Goal: Task Accomplishment & Management: Complete application form

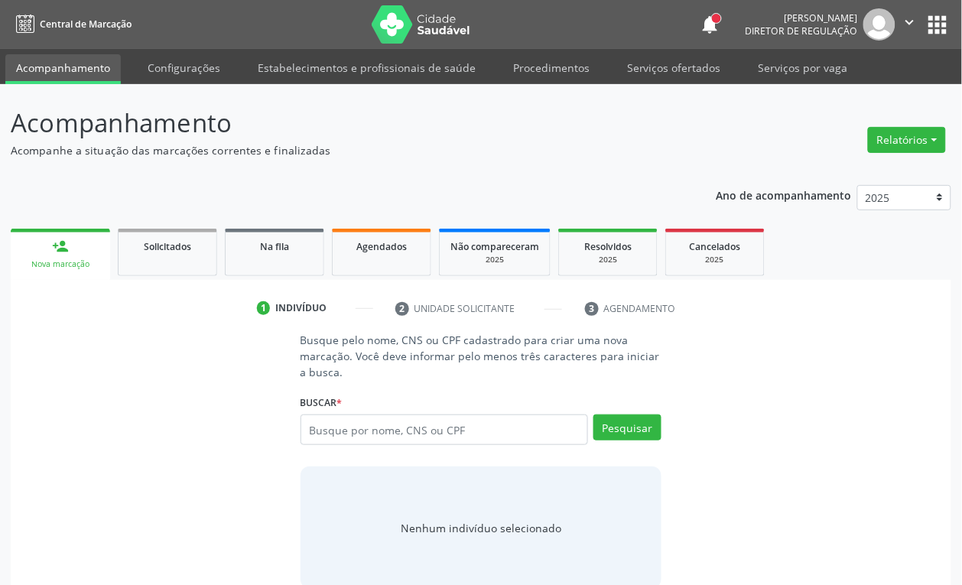
click at [329, 425] on input "text" at bounding box center [445, 430] width 288 height 31
type input "706303734729670"
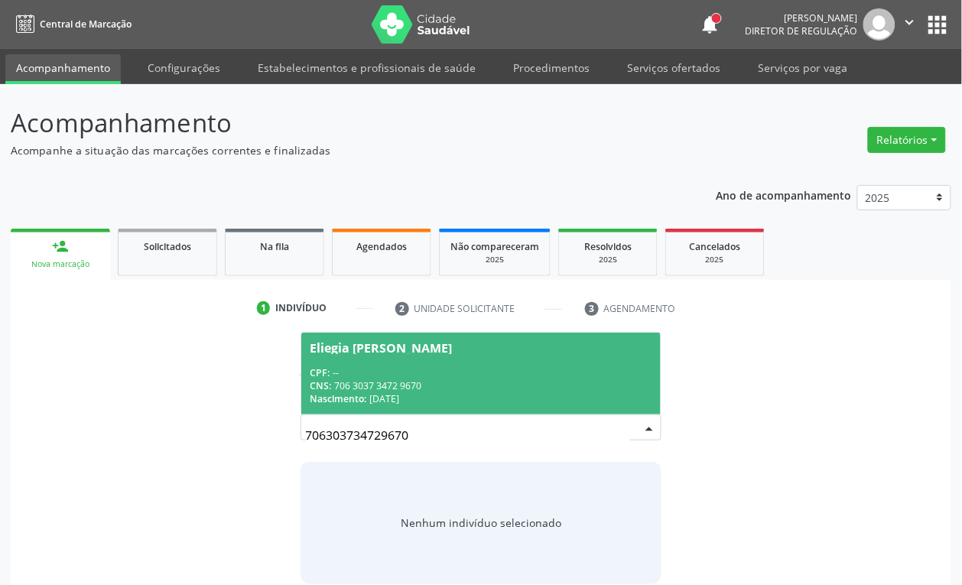
click at [448, 375] on div "CPF: --" at bounding box center [482, 372] width 342 height 13
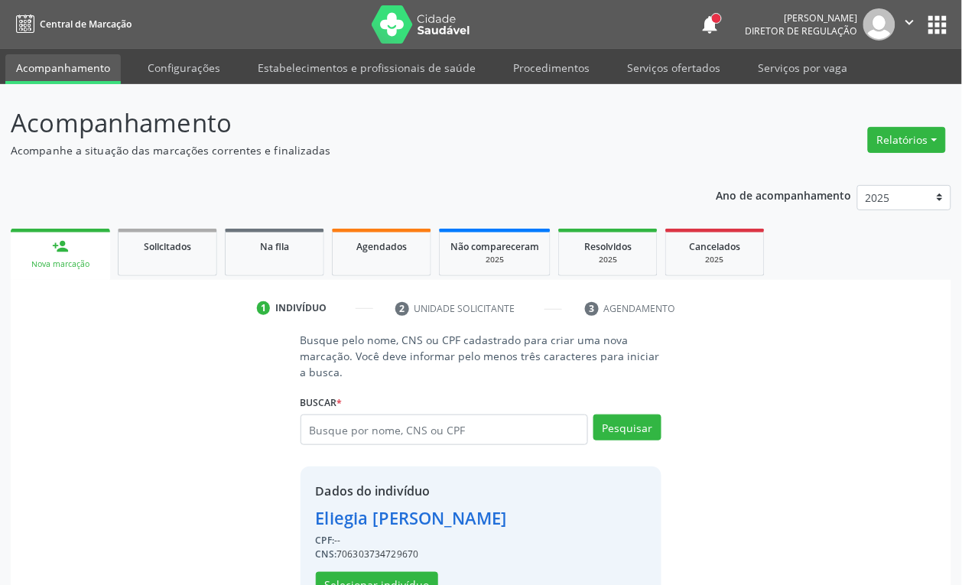
scroll to position [50, 0]
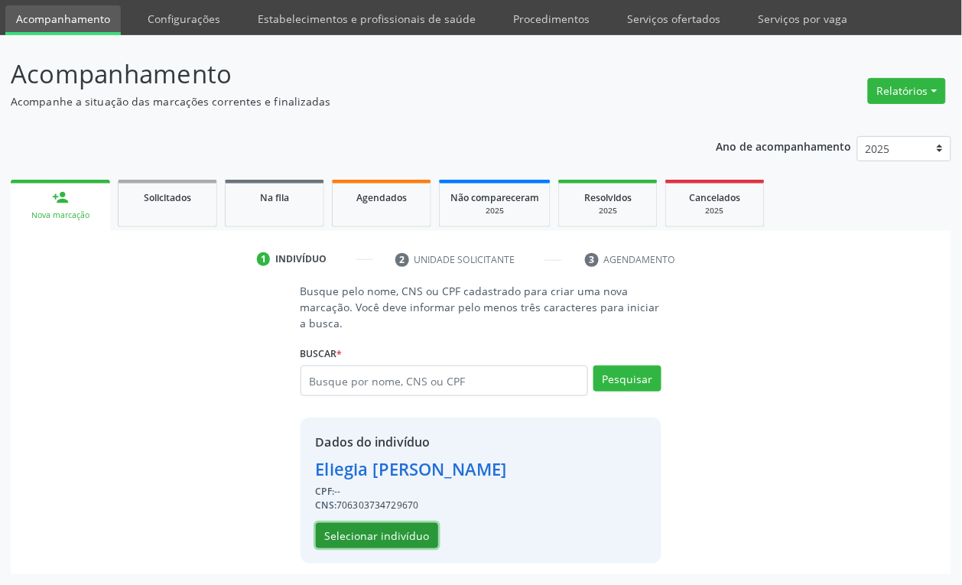
click at [350, 536] on button "Selecionar indivíduo" at bounding box center [377, 536] width 122 height 26
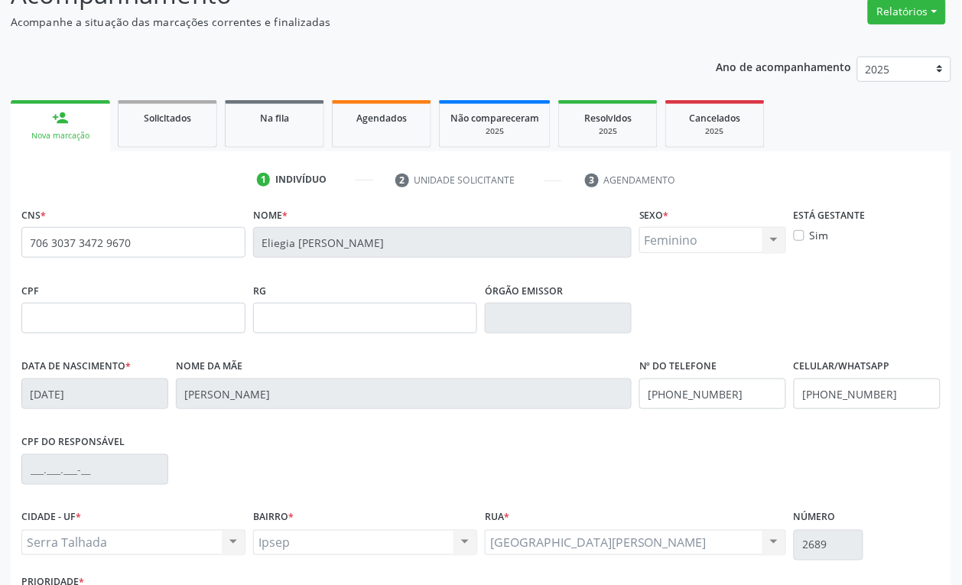
scroll to position [245, 0]
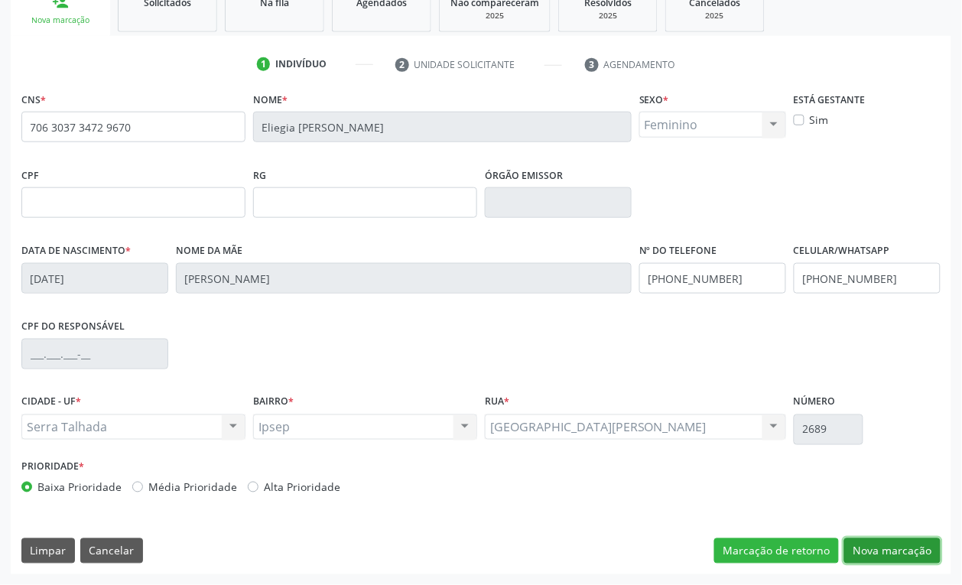
click at [887, 543] on button "Nova marcação" at bounding box center [893, 552] width 96 height 26
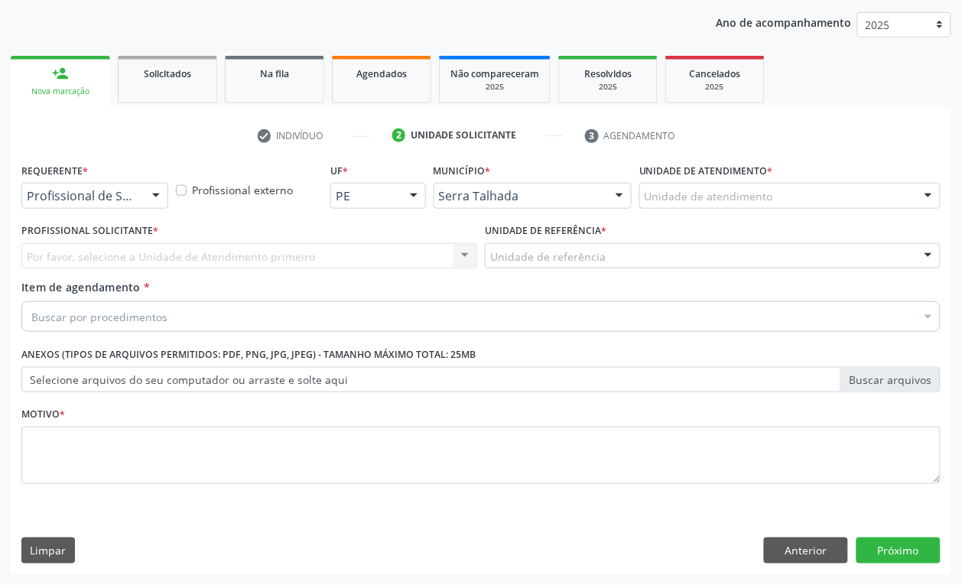
scroll to position [173, 0]
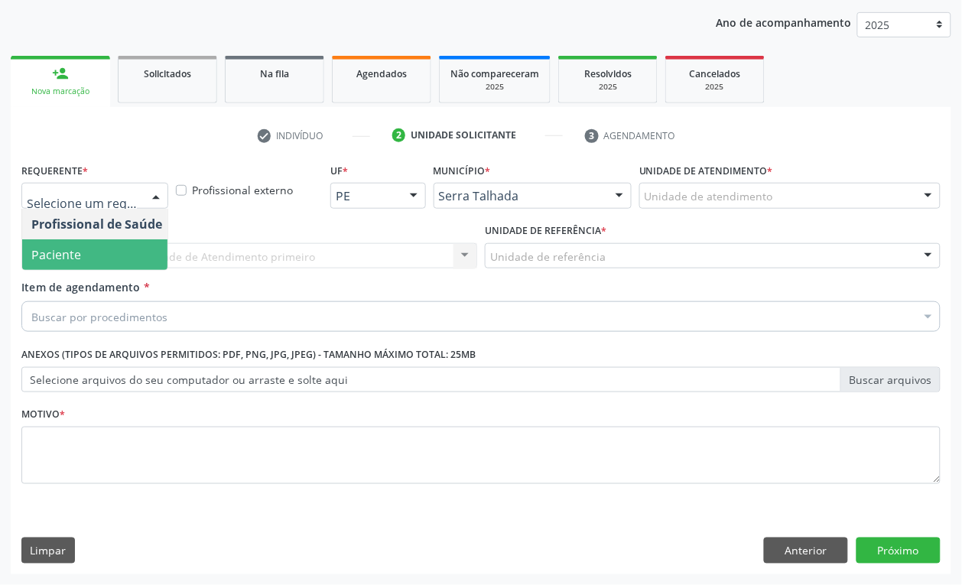
click at [90, 246] on span "Paciente" at bounding box center [96, 254] width 149 height 31
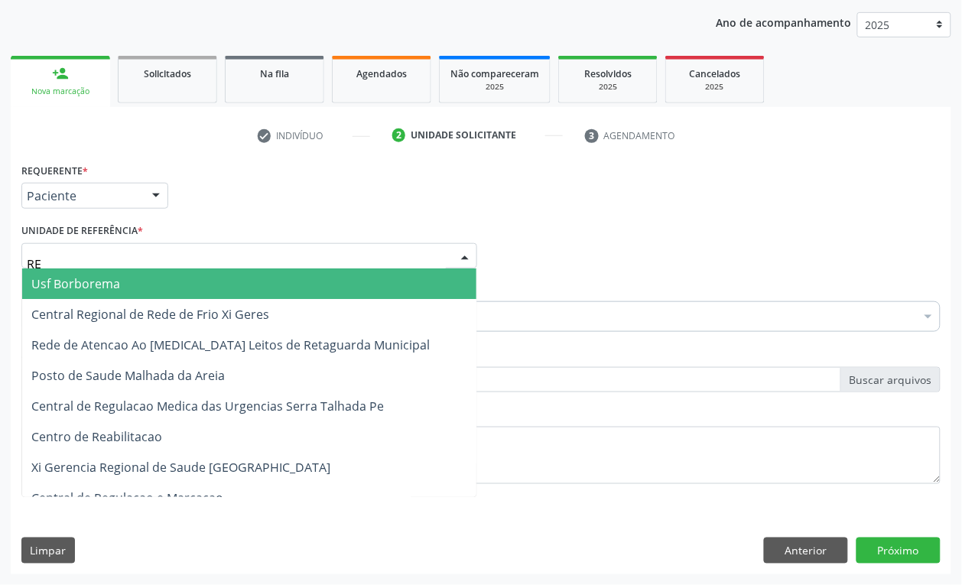
type input "REA"
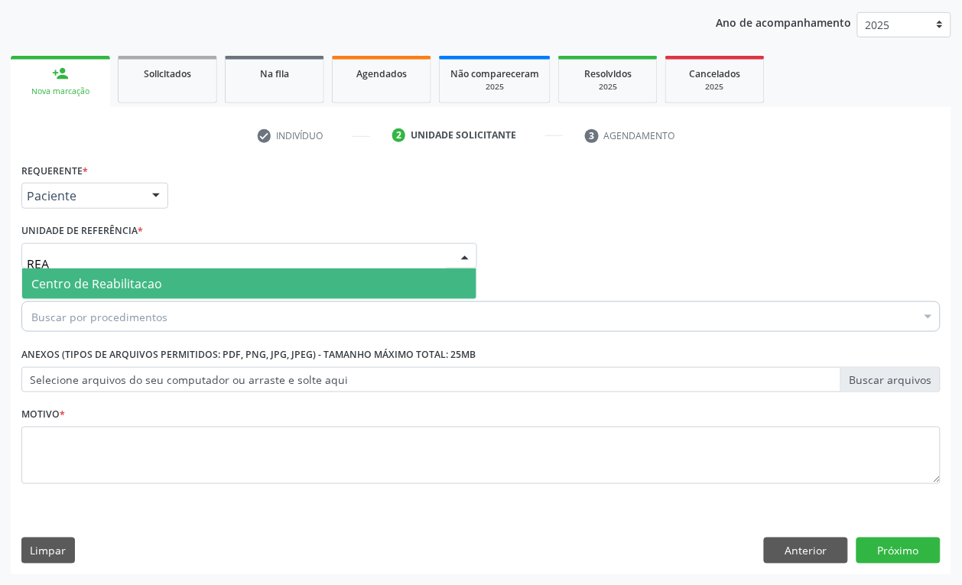
click at [111, 273] on span "Centro de Reabilitacao" at bounding box center [249, 284] width 454 height 31
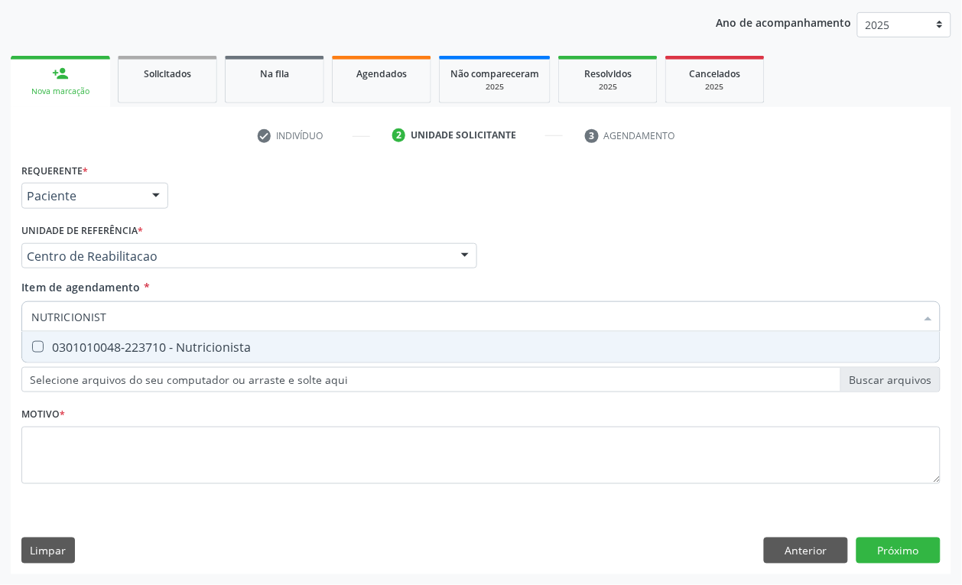
type input "NUTRICIONISTA"
click at [219, 346] on div "0301010048-223710 - Nutricionista" at bounding box center [481, 347] width 900 height 12
checkbox Nutricionista "true"
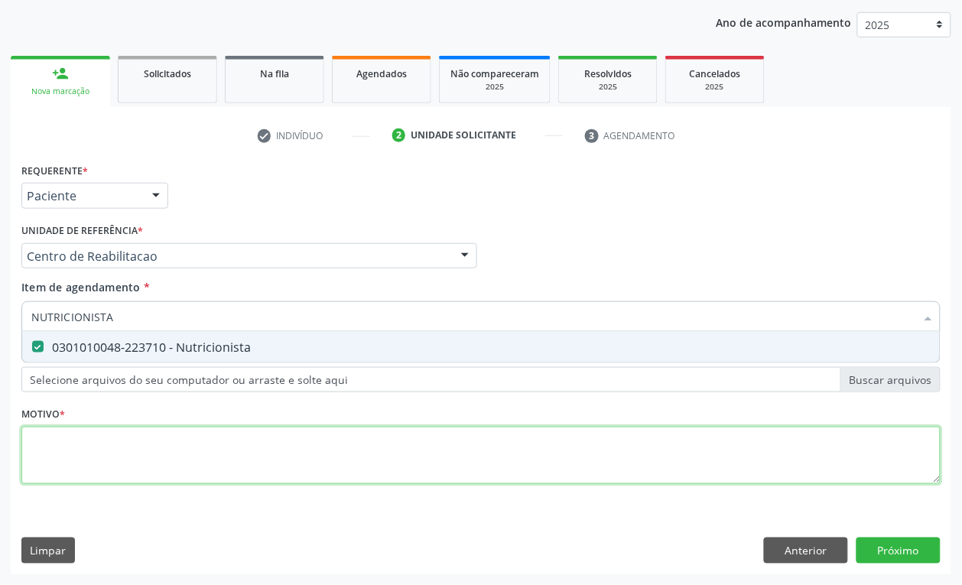
click at [117, 457] on div "Requerente * Paciente Profissional de Saúde Paciente Nenhum resultado encontrad…" at bounding box center [481, 332] width 920 height 347
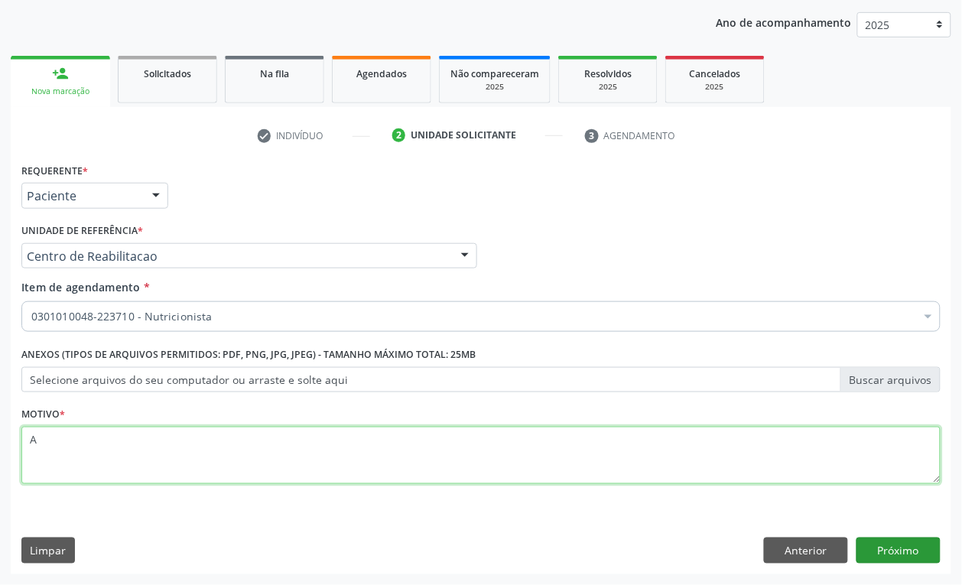
type textarea "A"
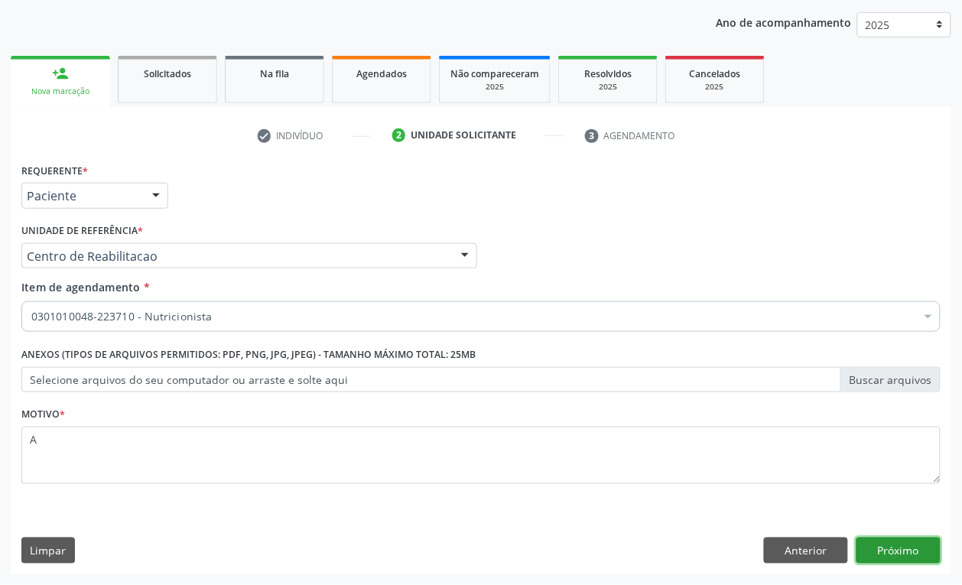
click at [894, 562] on button "Próximo" at bounding box center [899, 551] width 84 height 26
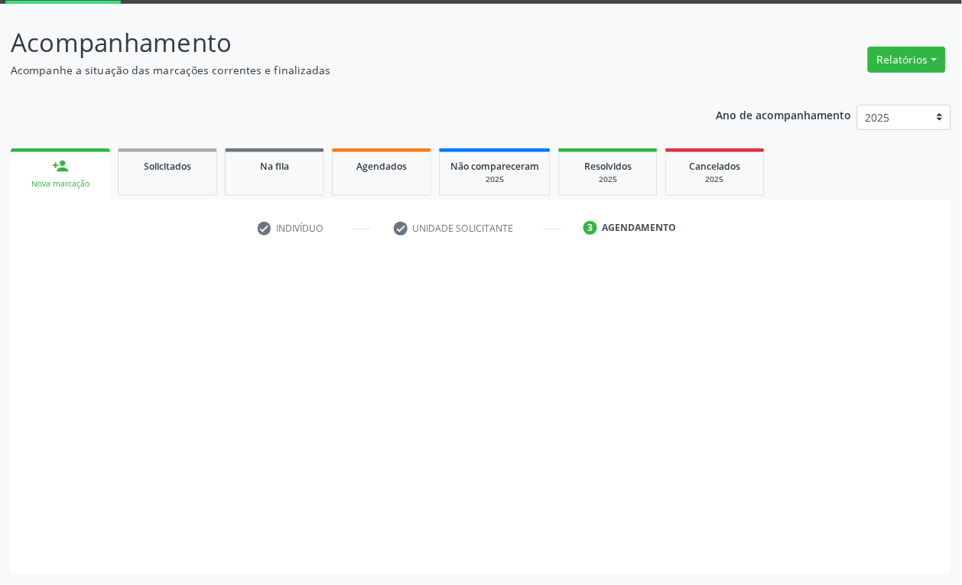
scroll to position [81, 0]
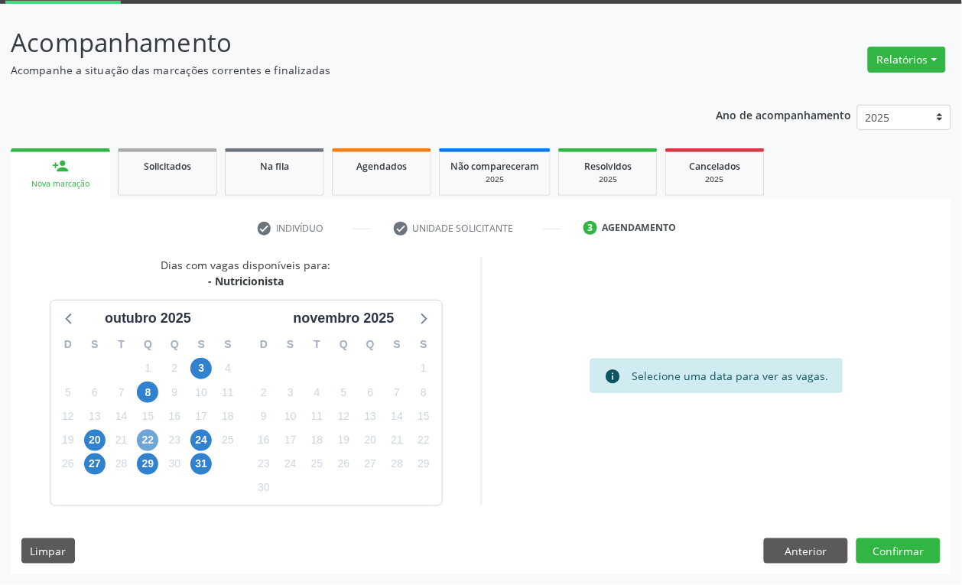
click at [151, 442] on span "22" at bounding box center [147, 440] width 21 height 21
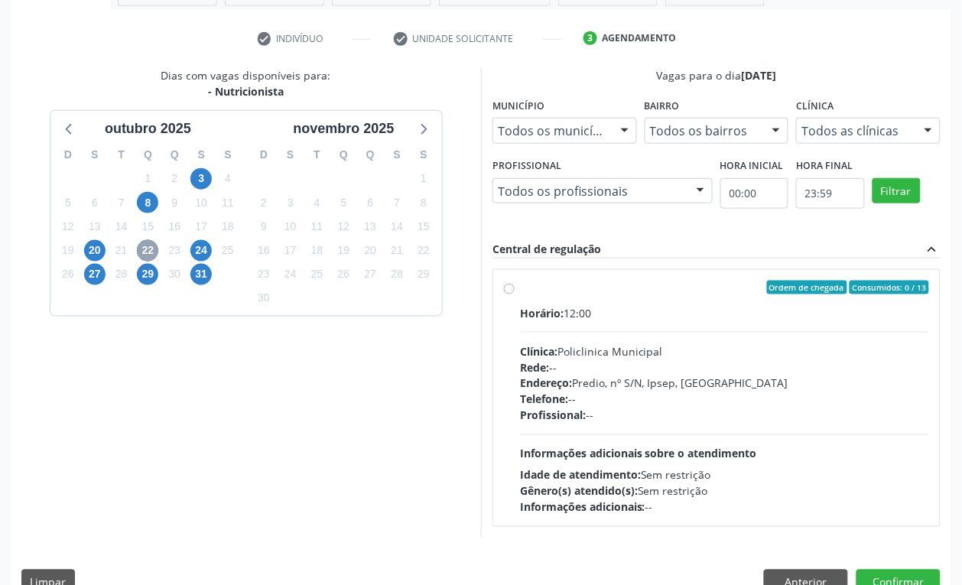
scroll to position [272, 0]
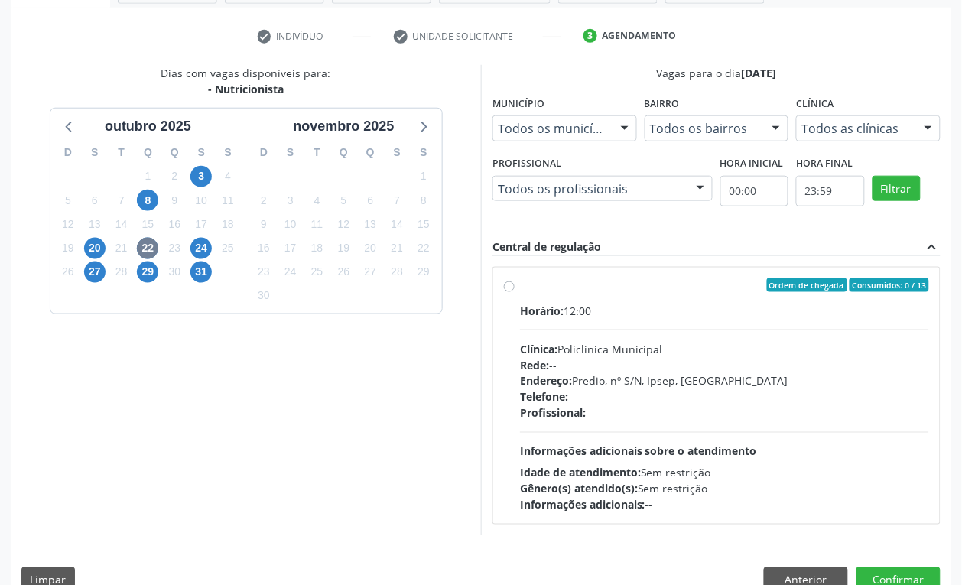
click at [304, 394] on div "Dias com vagas disponíveis para: - Nutricionista [DATE] D S T Q Q S S 28 29 30 …" at bounding box center [246, 300] width 470 height 470
click at [196, 246] on span "24" at bounding box center [200, 248] width 21 height 21
drag, startPoint x: 606, startPoint y: 322, endPoint x: 605, endPoint y: 308, distance: 14.6
click at [606, 323] on div "Horário: 12:00 Clínica: Policlinica Municipal Rede: -- Endereço: Predio, nº S/N…" at bounding box center [724, 408] width 409 height 210
click at [515, 292] on input "Ordem de chegada Consumidos: 0 / 13 Horário: 12:00 Clínica: Policlinica Municip…" at bounding box center [509, 285] width 11 height 14
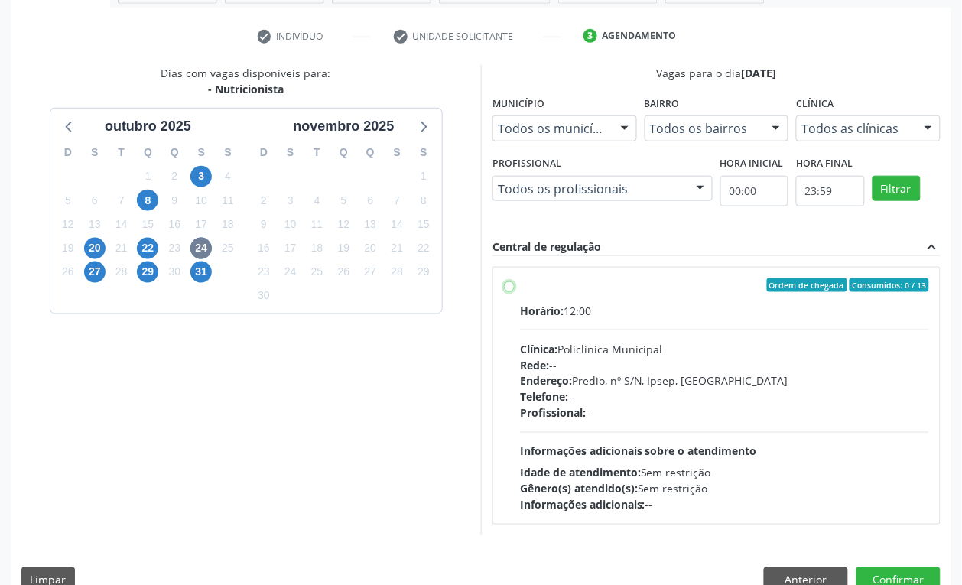
radio input "true"
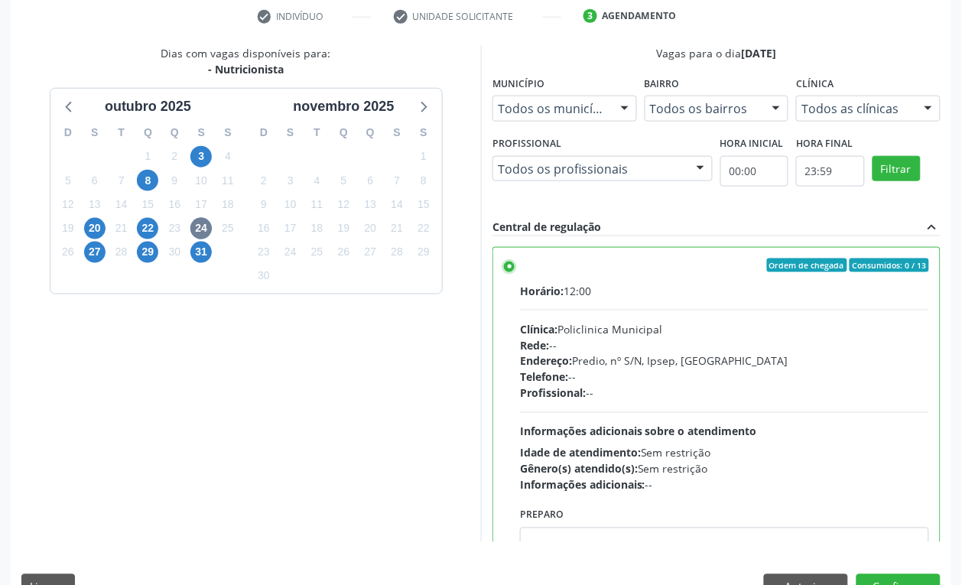
scroll to position [329, 0]
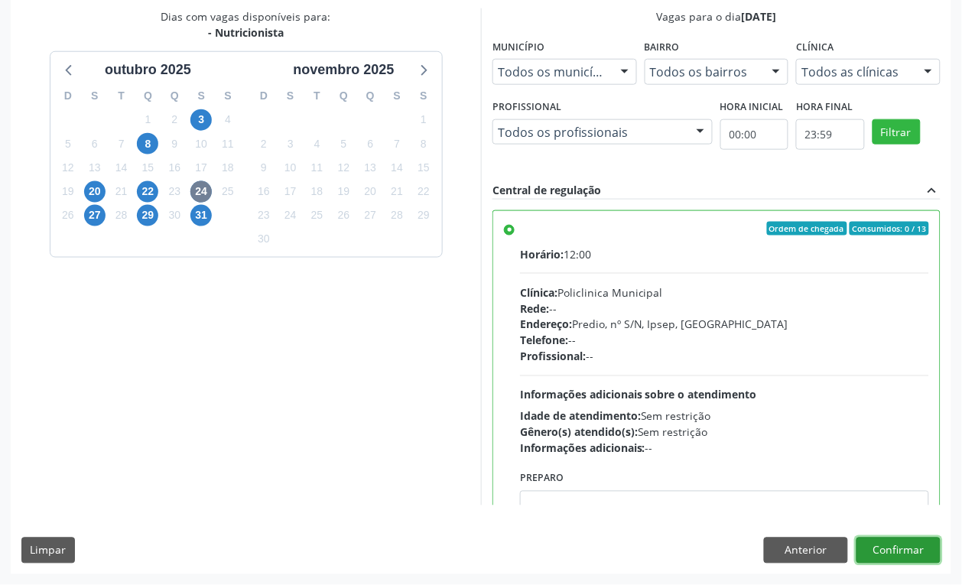
click at [920, 553] on button "Confirmar" at bounding box center [899, 551] width 84 height 26
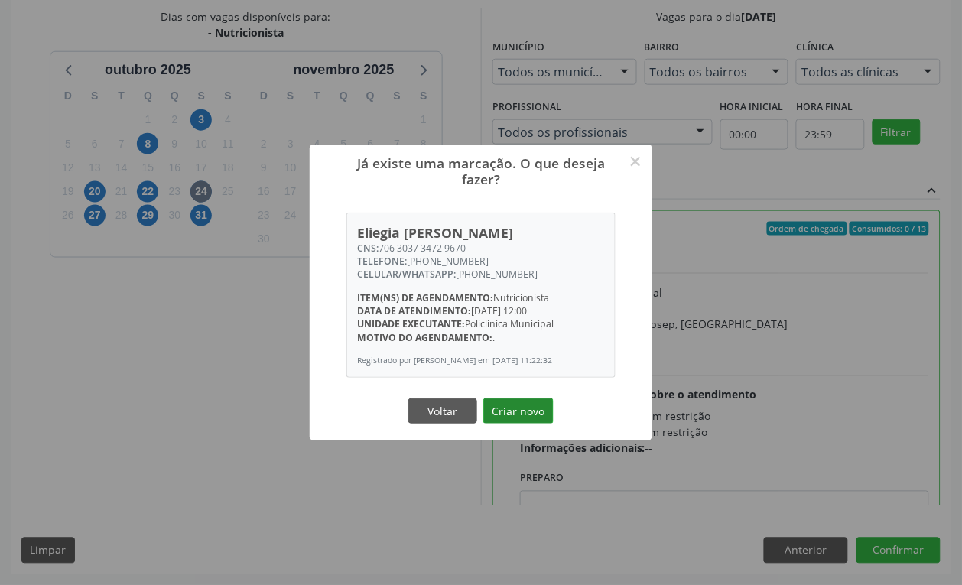
click at [520, 419] on button "Criar novo" at bounding box center [518, 412] width 70 height 26
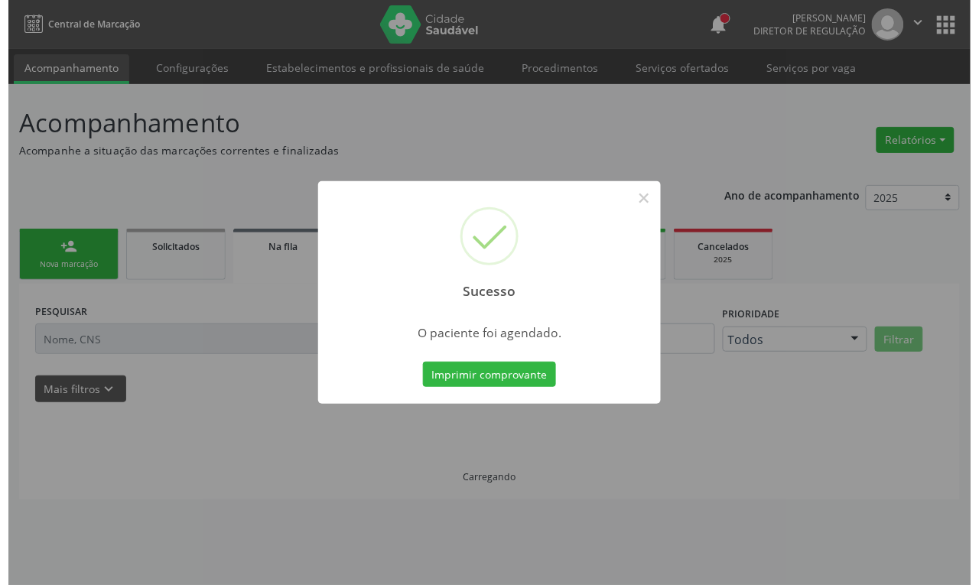
scroll to position [0, 0]
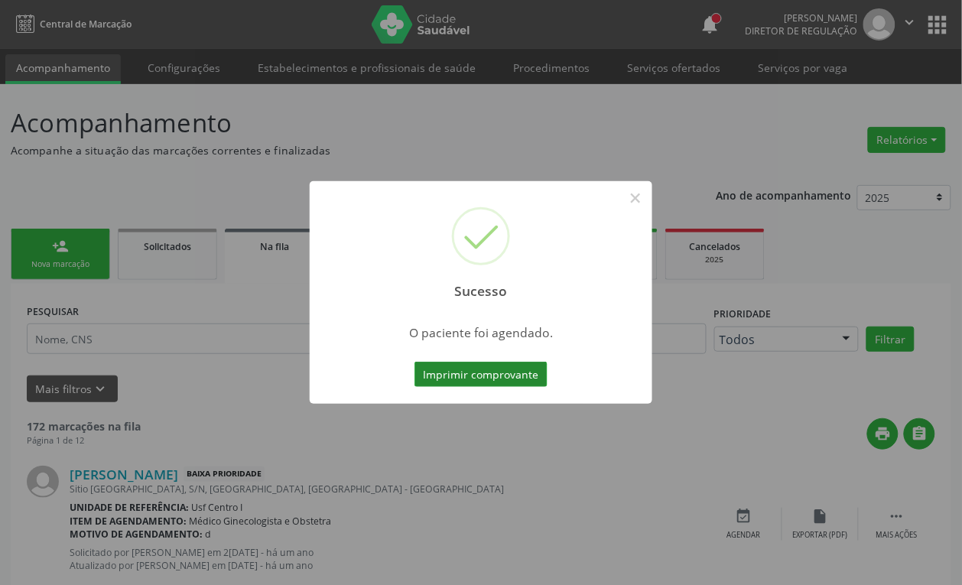
click at [461, 362] on button "Imprimir comprovante" at bounding box center [481, 375] width 133 height 26
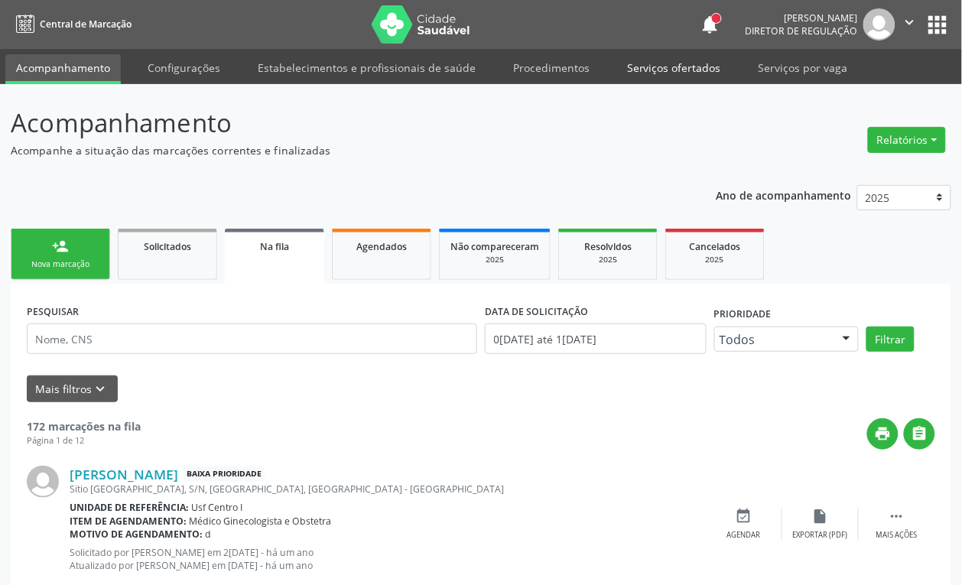
click at [626, 66] on link "Serviços ofertados" at bounding box center [675, 67] width 116 height 27
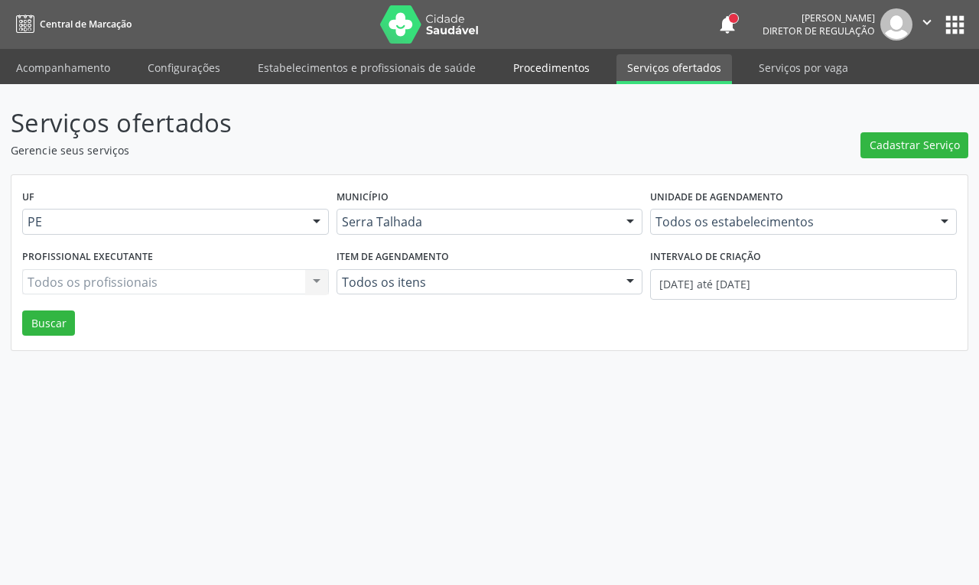
click at [533, 66] on link "Procedimentos" at bounding box center [552, 67] width 98 height 27
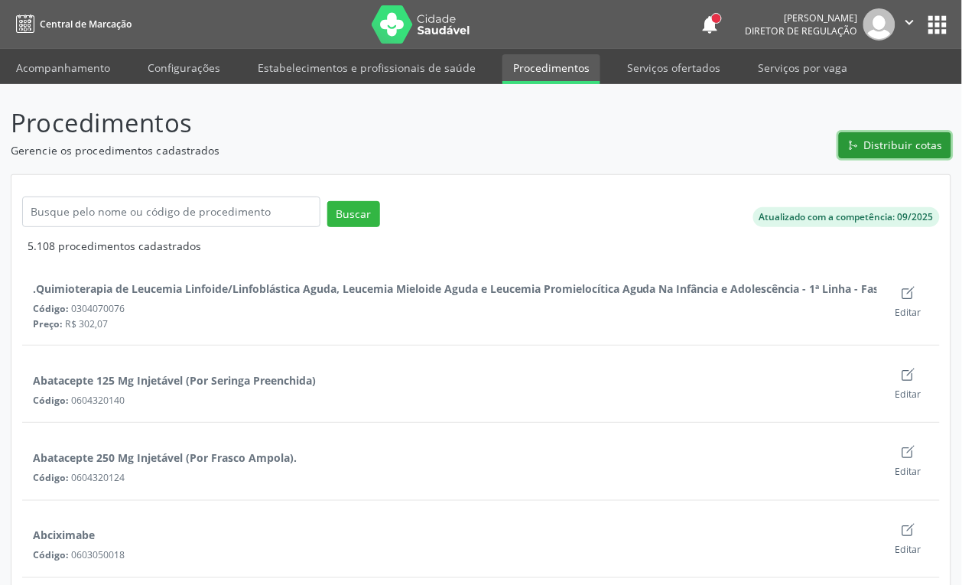
click at [867, 151] on span "Distribuir cotas" at bounding box center [903, 145] width 79 height 16
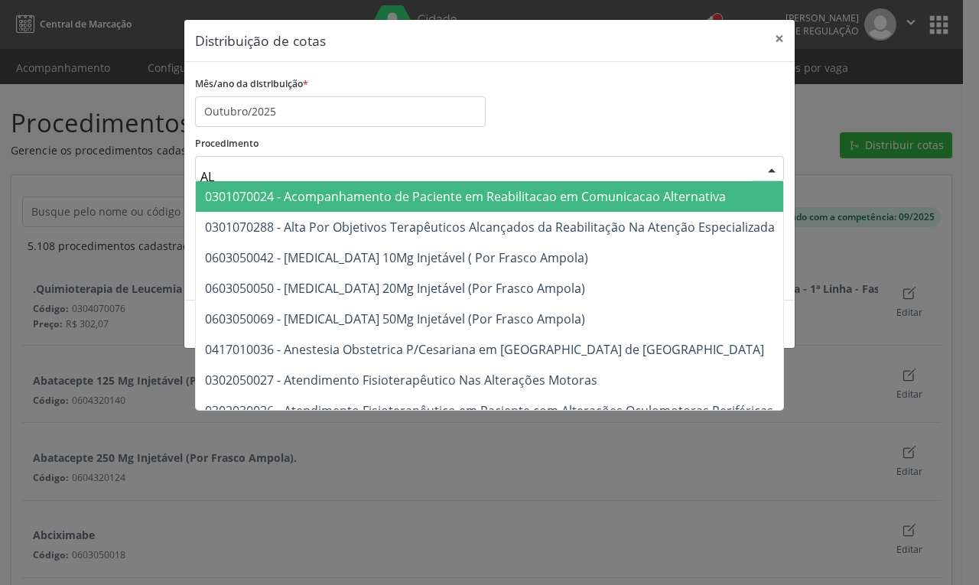
type input "A"
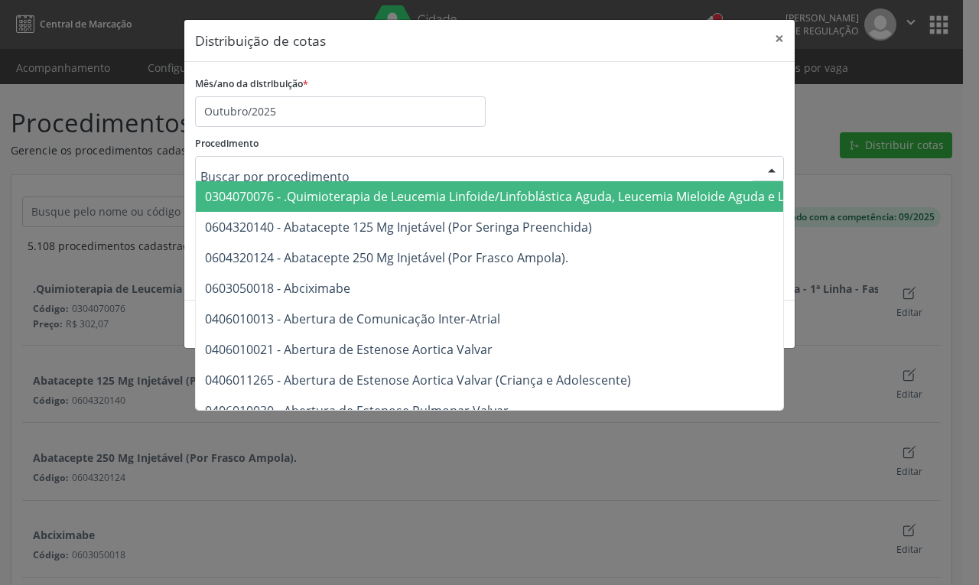
click at [530, 93] on div "Mês/ano da distribuição * Outubro/2025" at bounding box center [489, 100] width 597 height 54
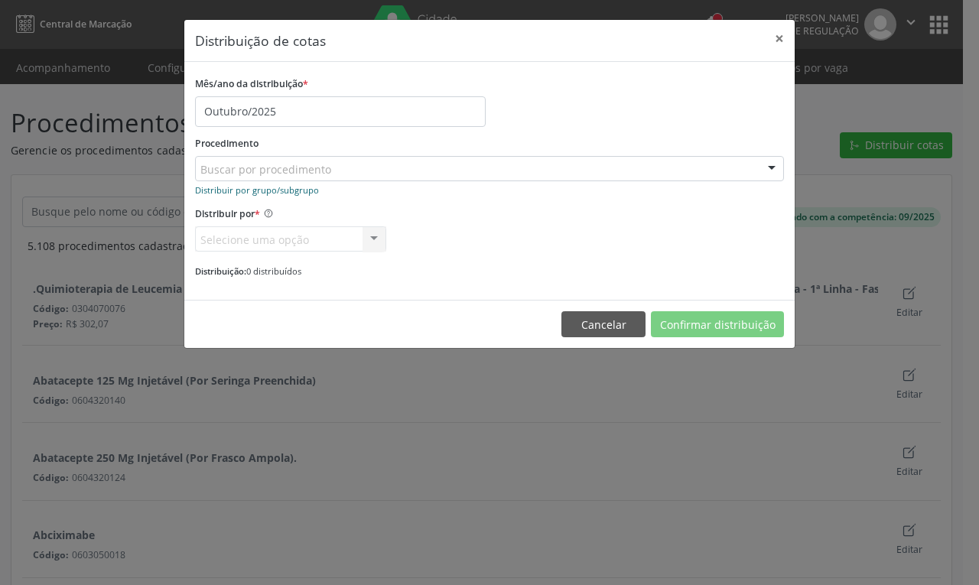
click at [291, 187] on small "Distribuir por grupo/subgrupo" at bounding box center [257, 189] width 124 height 11
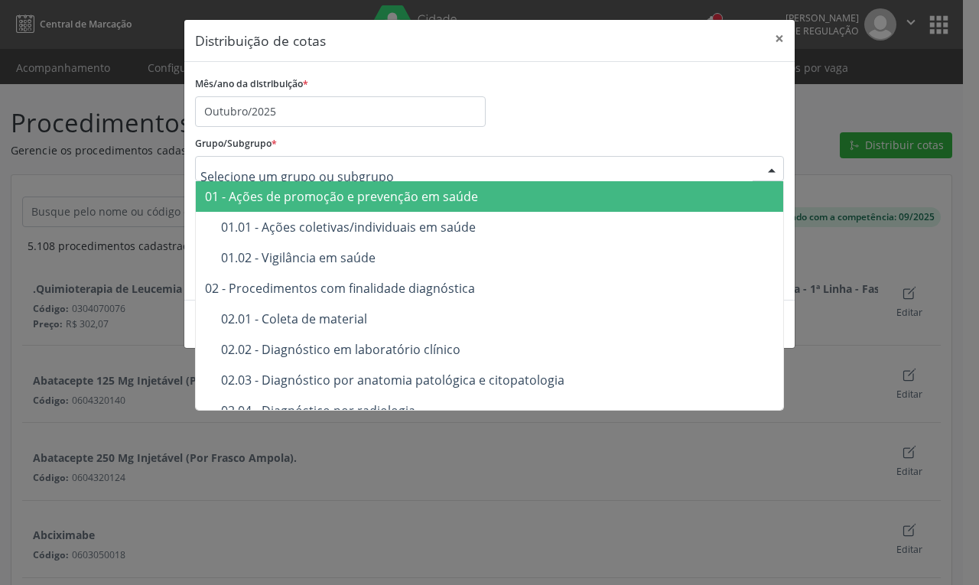
click at [362, 144] on div "Grupo/Subgrupo * 01 - Ações de promoção e prevenção em saúde 01.01 - Ações cole…" at bounding box center [489, 156] width 589 height 49
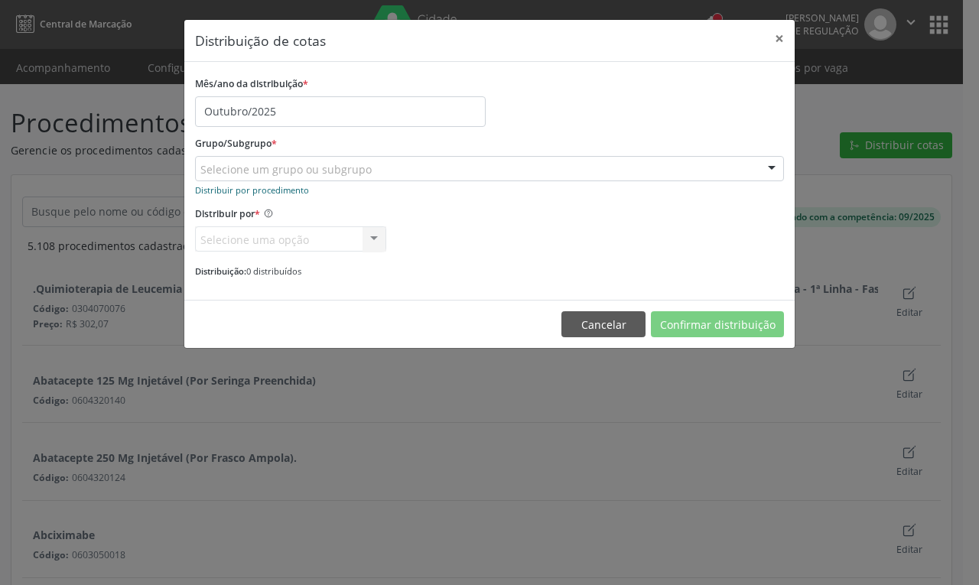
click at [296, 185] on small "Distribuir por procedimento" at bounding box center [252, 189] width 114 height 11
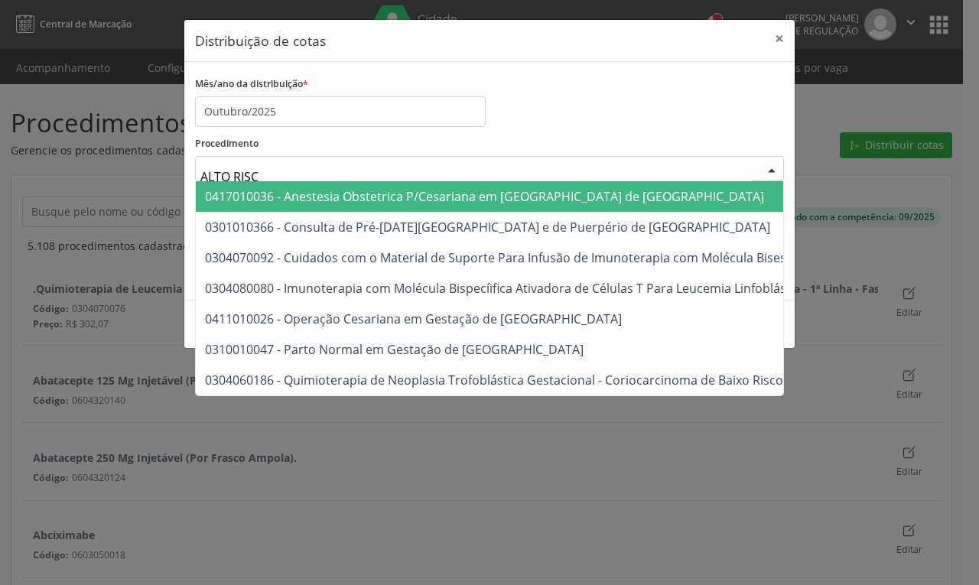
type input "ALTO RISCO"
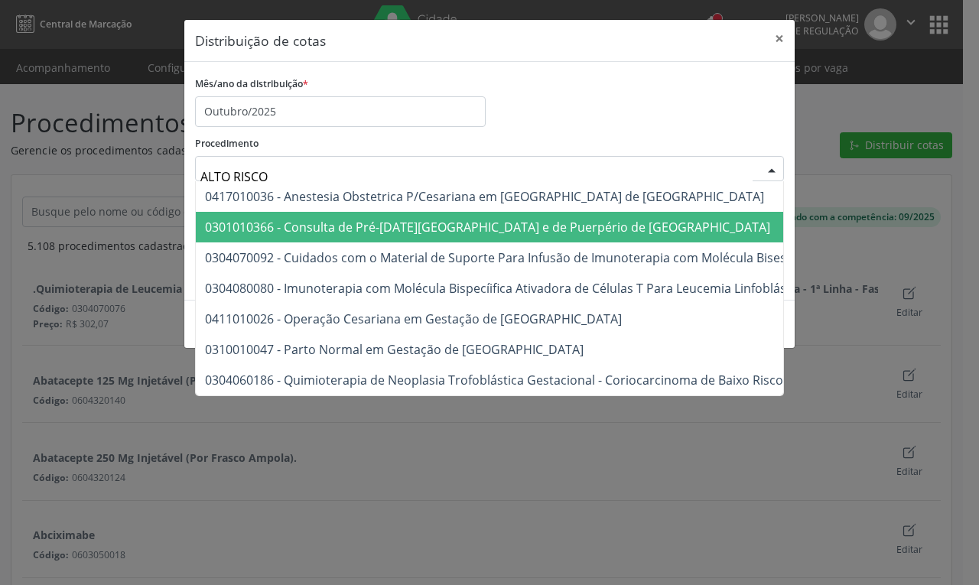
click at [415, 216] on span "0301010366 - Consulta de Pré-[DATE][GEOGRAPHIC_DATA] e de Puerpério de [GEOGRAP…" at bounding box center [980, 227] width 1569 height 31
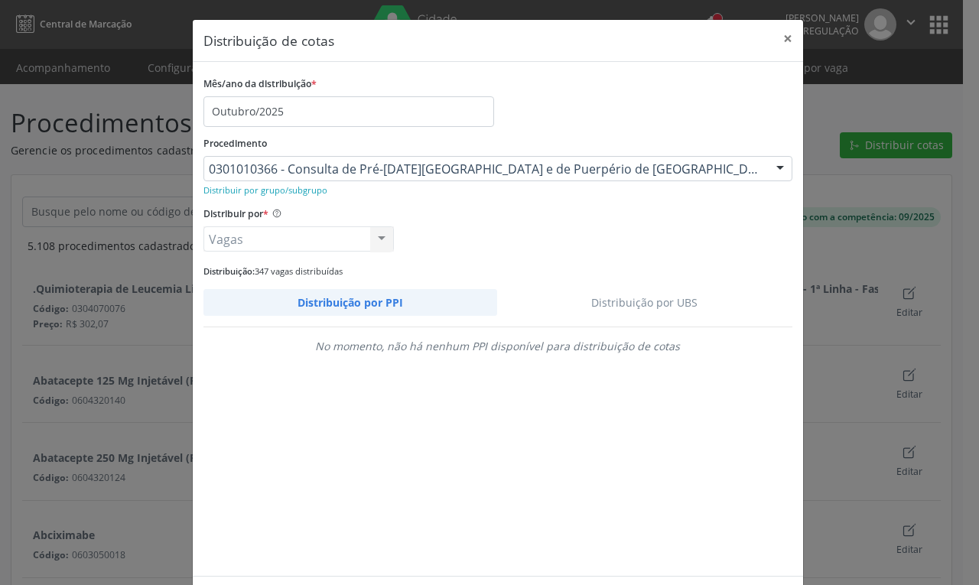
click at [645, 293] on link "Distribuição por UBS" at bounding box center [644, 302] width 295 height 27
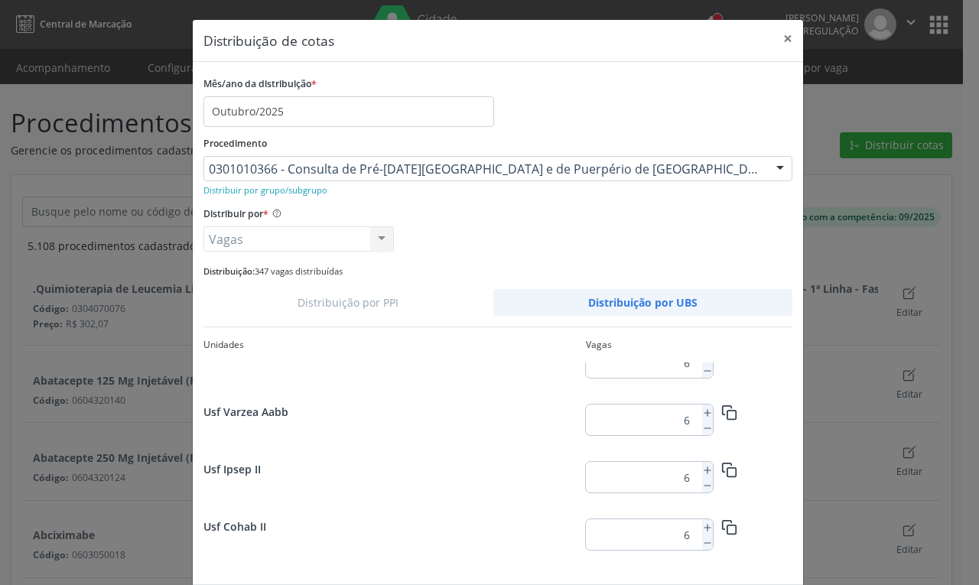
scroll to position [1236, 0]
click at [702, 468] on icon at bounding box center [707, 470] width 11 height 11
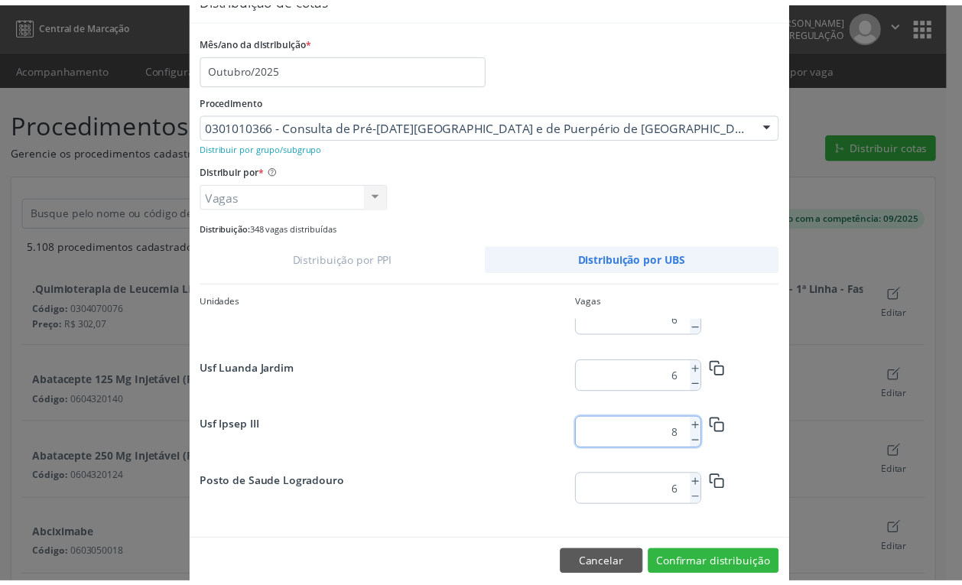
scroll to position [67, 0]
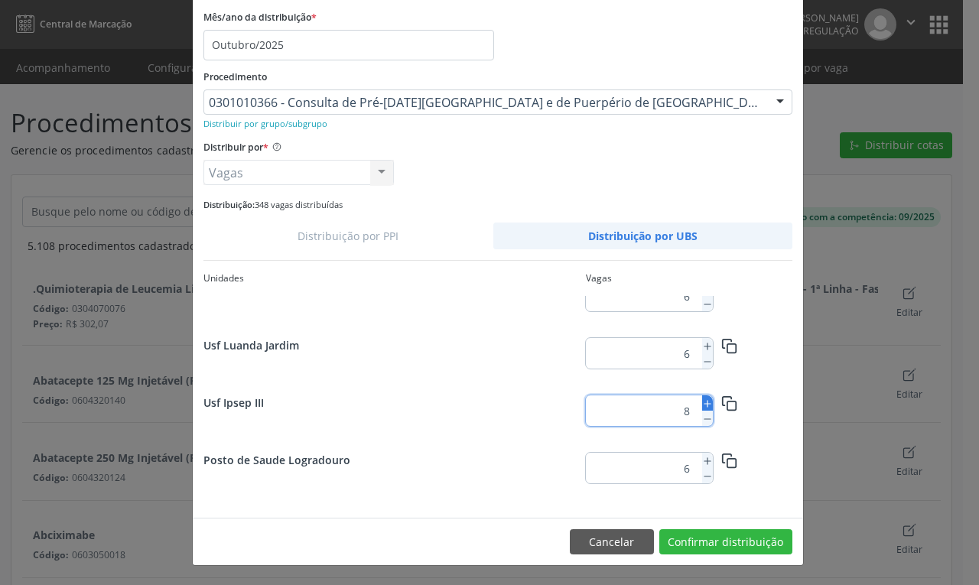
click at [702, 395] on button at bounding box center [707, 402] width 11 height 15
type input "9"
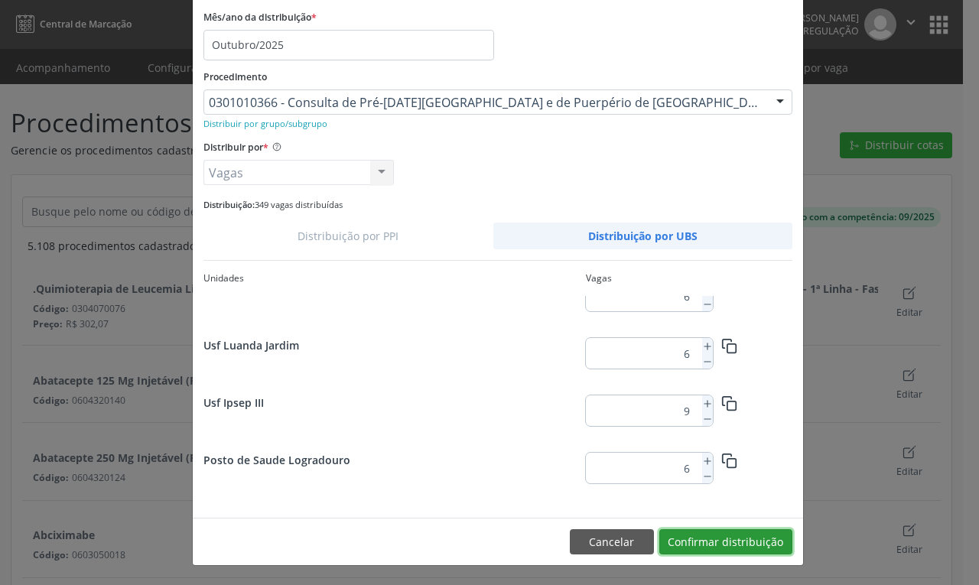
click at [742, 536] on button "Confirmar distribuição" at bounding box center [725, 542] width 133 height 26
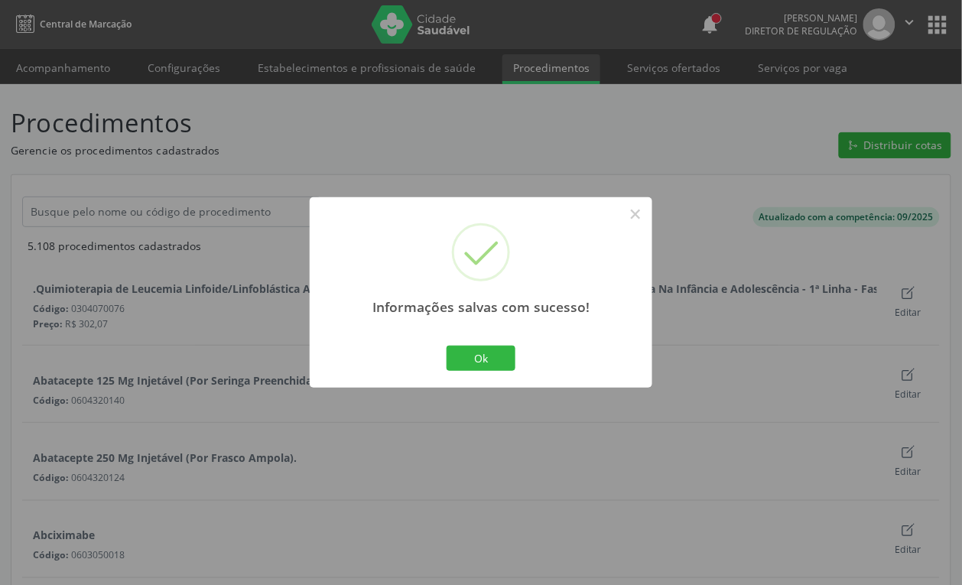
scroll to position [0, 0]
click at [475, 346] on button "Ok" at bounding box center [481, 359] width 69 height 26
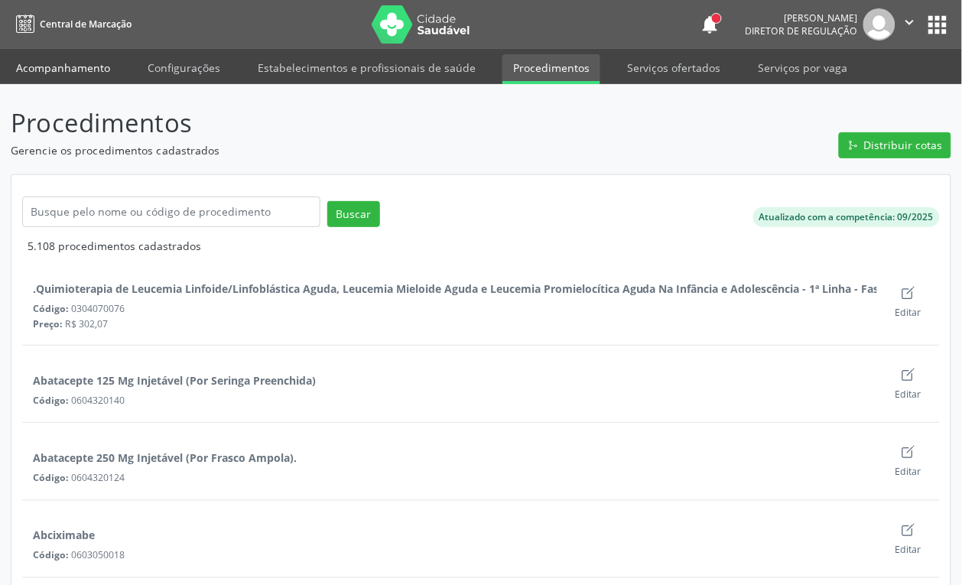
click at [59, 67] on link "Acompanhamento" at bounding box center [63, 67] width 116 height 27
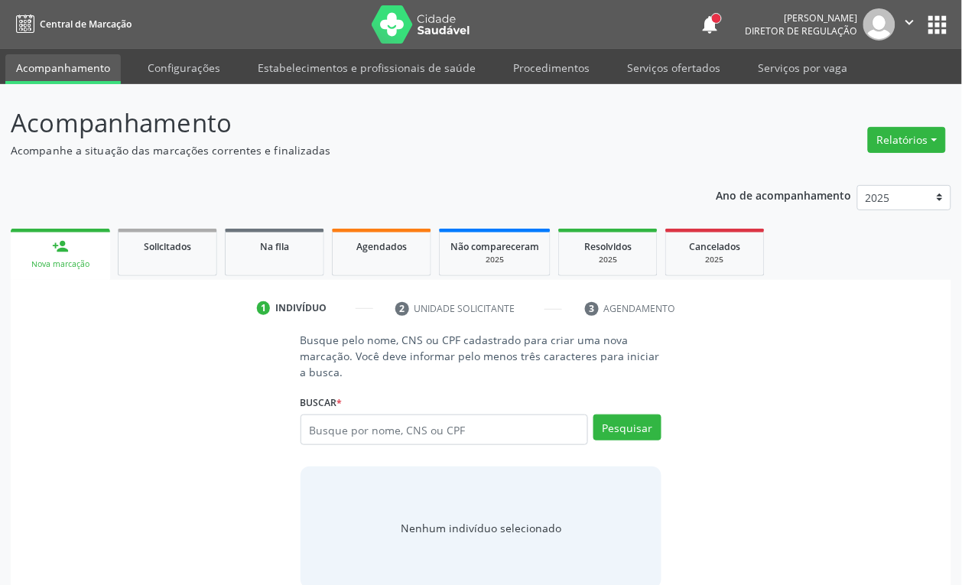
scroll to position [25, 0]
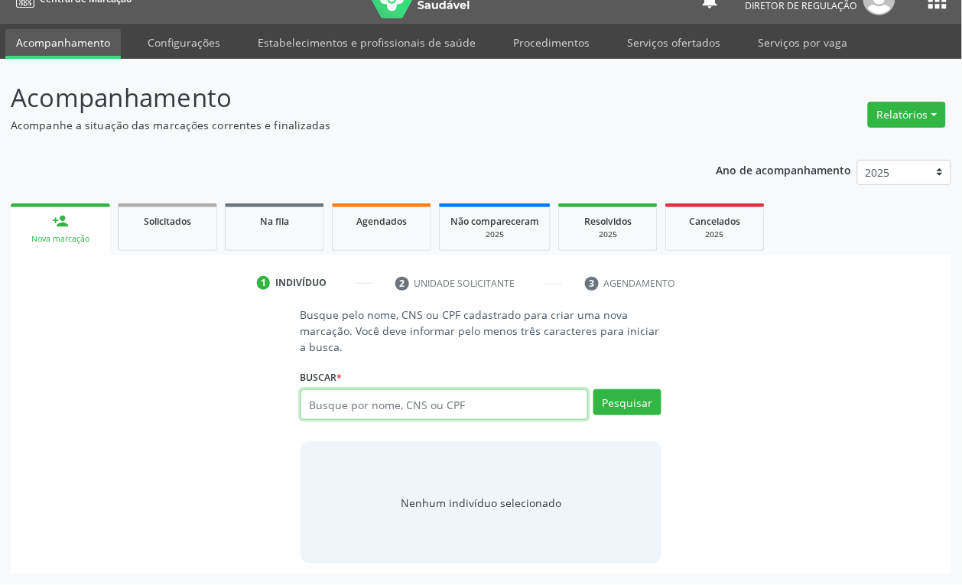
click at [417, 403] on input "text" at bounding box center [445, 404] width 288 height 31
click at [373, 213] on div "Agendados" at bounding box center [381, 221] width 76 height 16
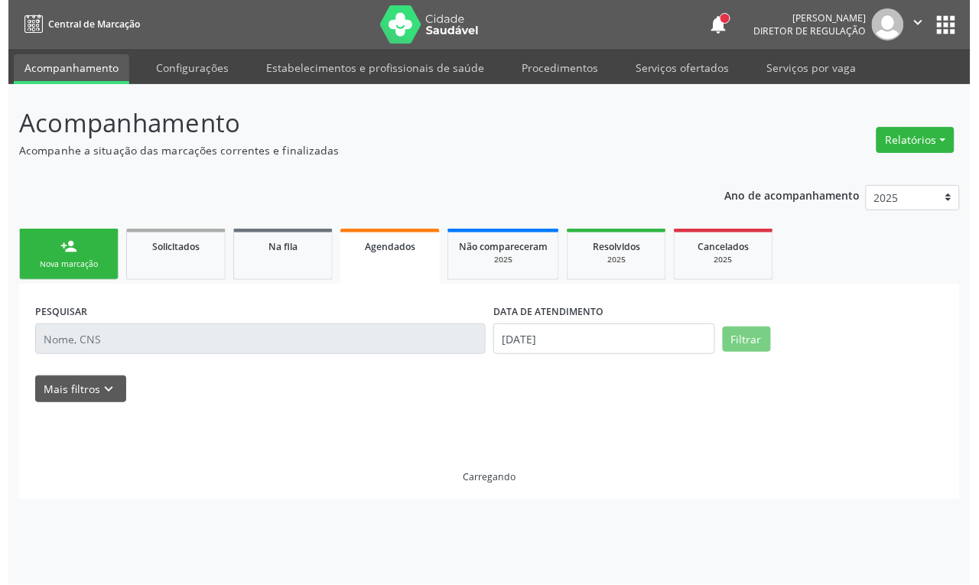
scroll to position [0, 0]
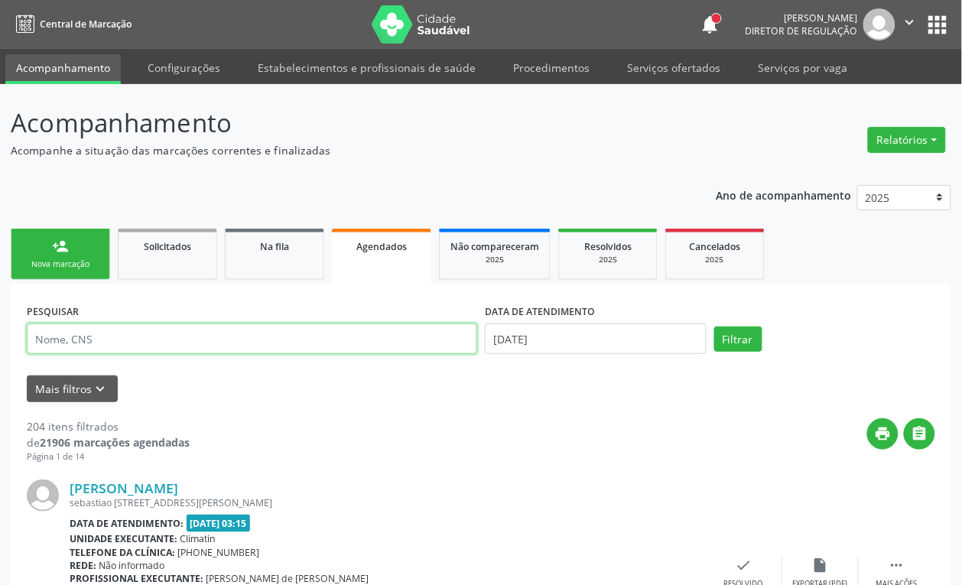
click at [101, 342] on input "text" at bounding box center [252, 339] width 451 height 31
type input "707804685865019"
click at [714, 327] on button "Filtrar" at bounding box center [738, 340] width 48 height 26
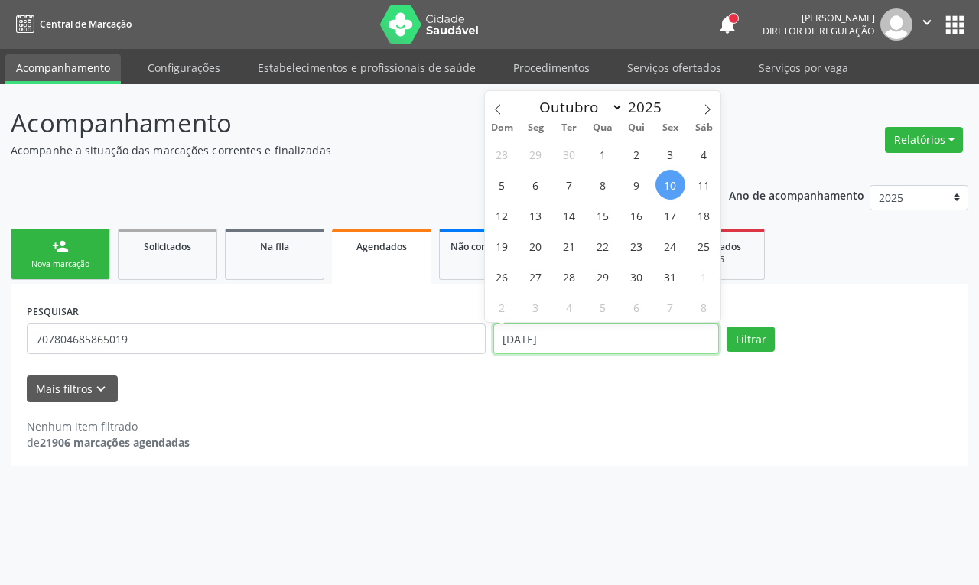
click at [548, 331] on input "[DATE]" at bounding box center [606, 339] width 226 height 31
click at [594, 145] on span "1" at bounding box center [603, 154] width 30 height 30
type input "01/10/2025"
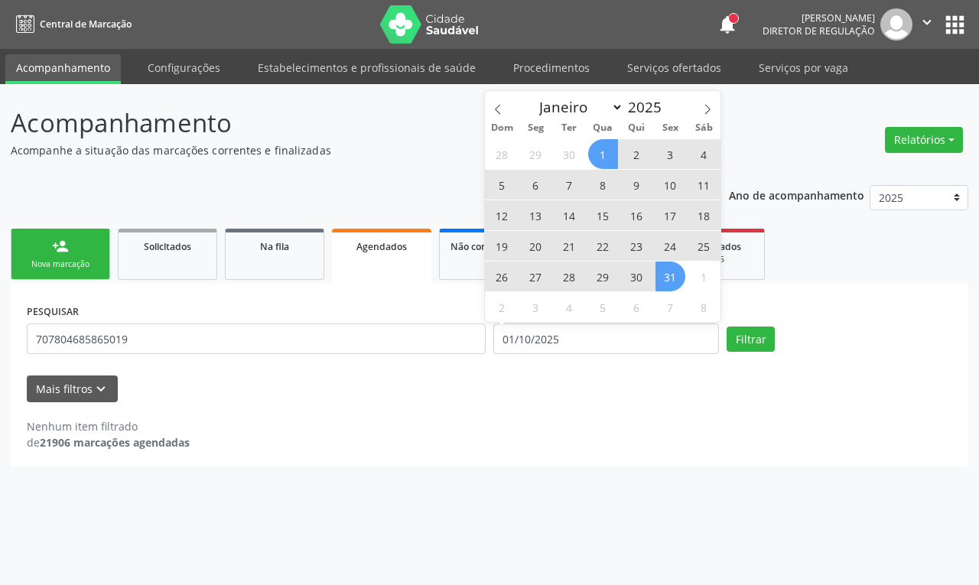
click at [675, 269] on span "31" at bounding box center [671, 277] width 30 height 30
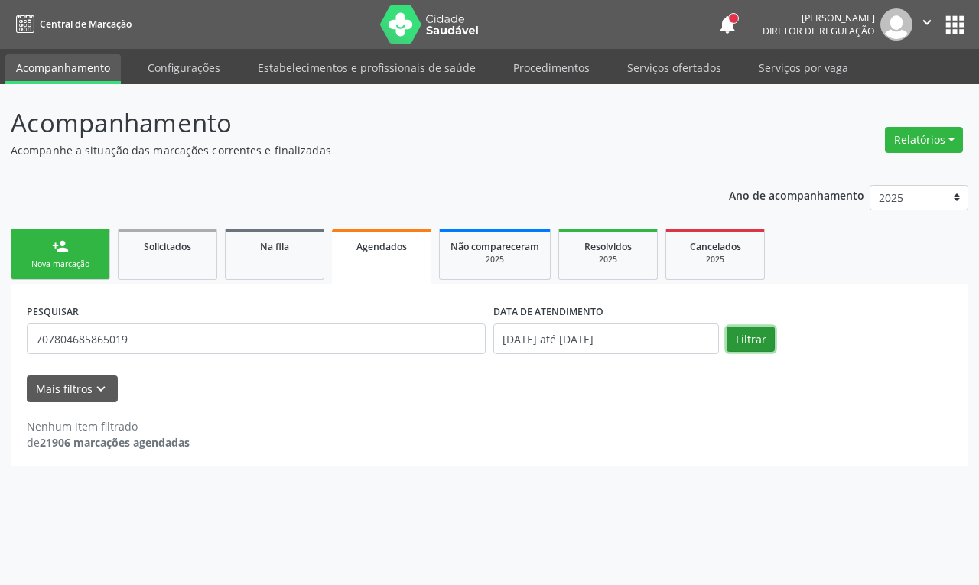
click at [754, 348] on button "Filtrar" at bounding box center [751, 340] width 48 height 26
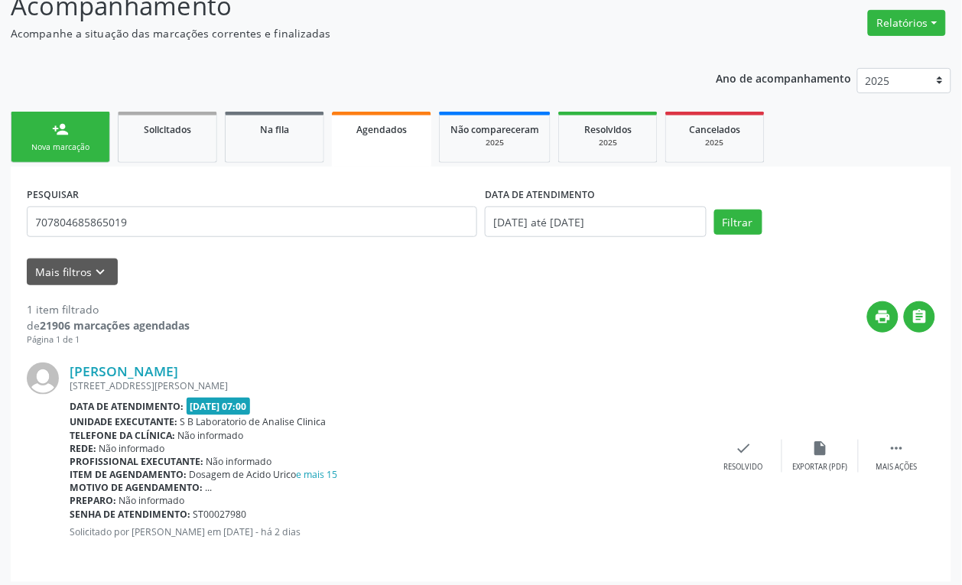
scroll to position [124, 0]
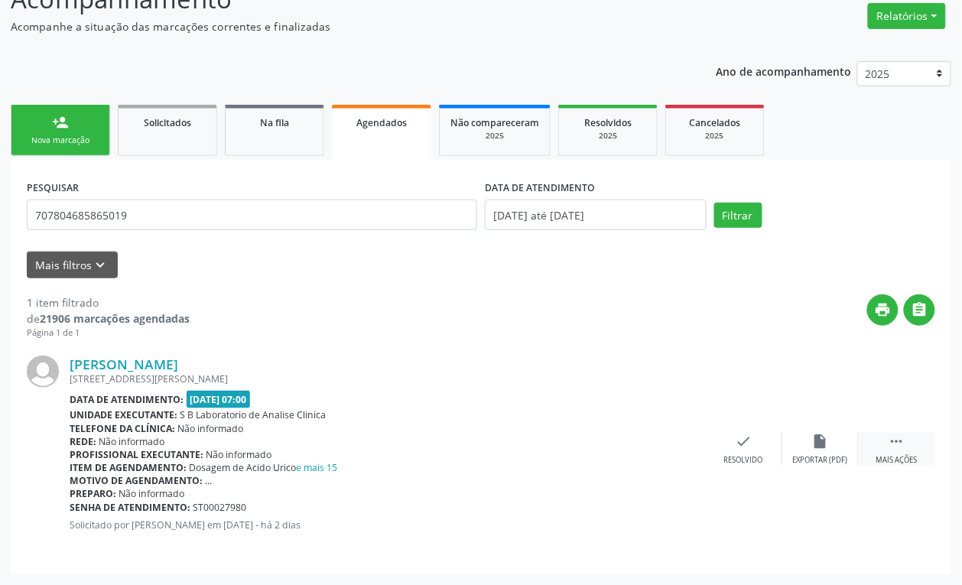
click at [893, 435] on icon "" at bounding box center [897, 441] width 17 height 17
click at [819, 448] on icon "edit" at bounding box center [820, 441] width 17 height 17
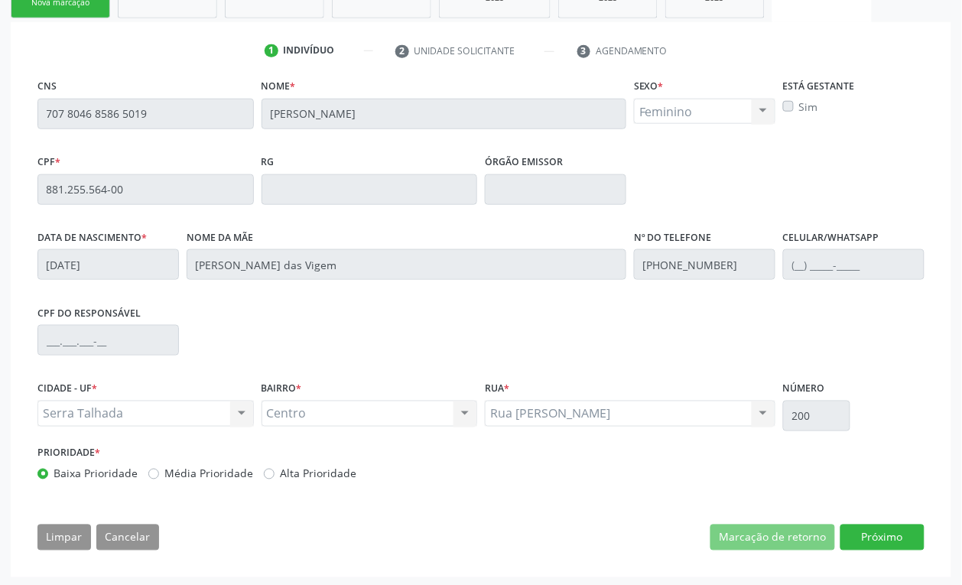
scroll to position [265, 0]
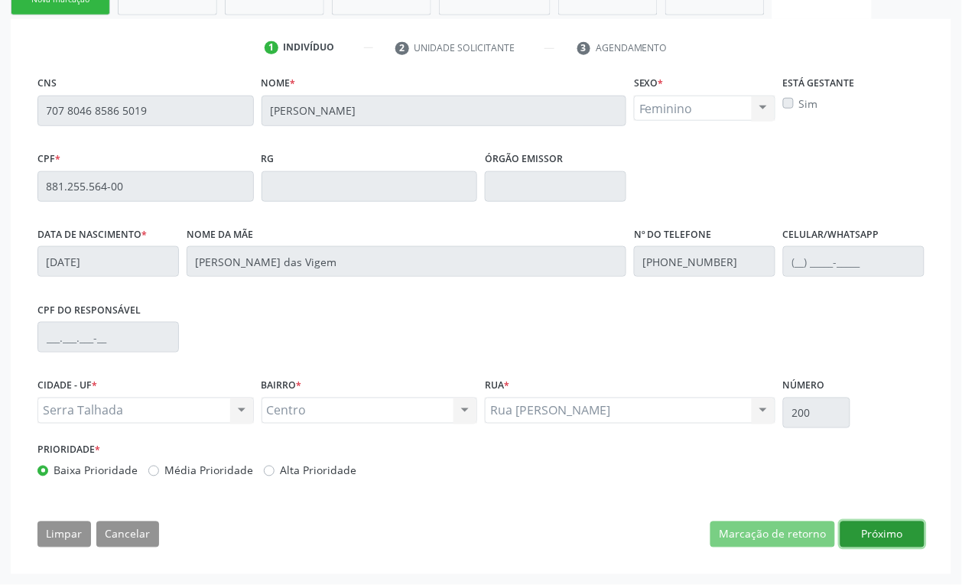
click at [864, 532] on button "Próximo" at bounding box center [883, 535] width 84 height 26
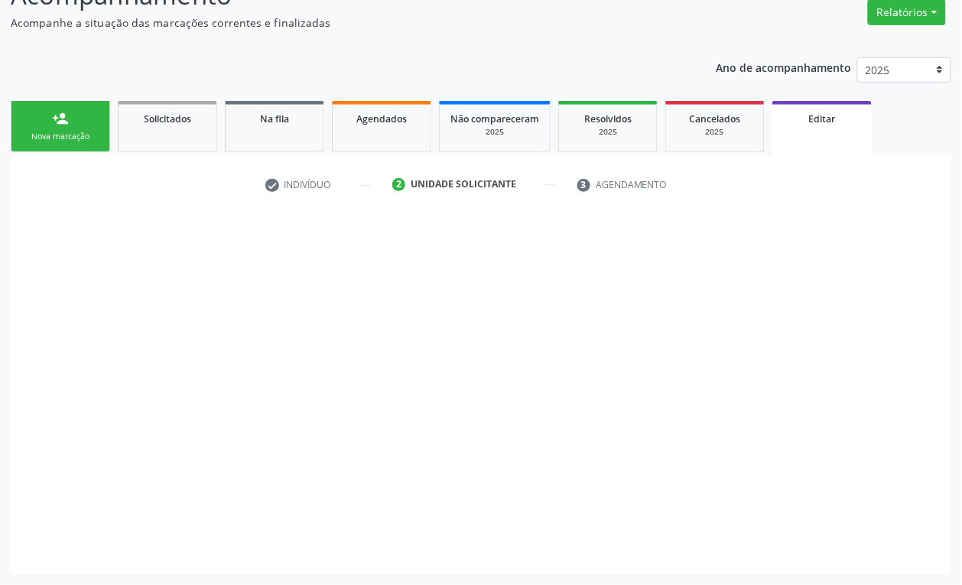
scroll to position [129, 0]
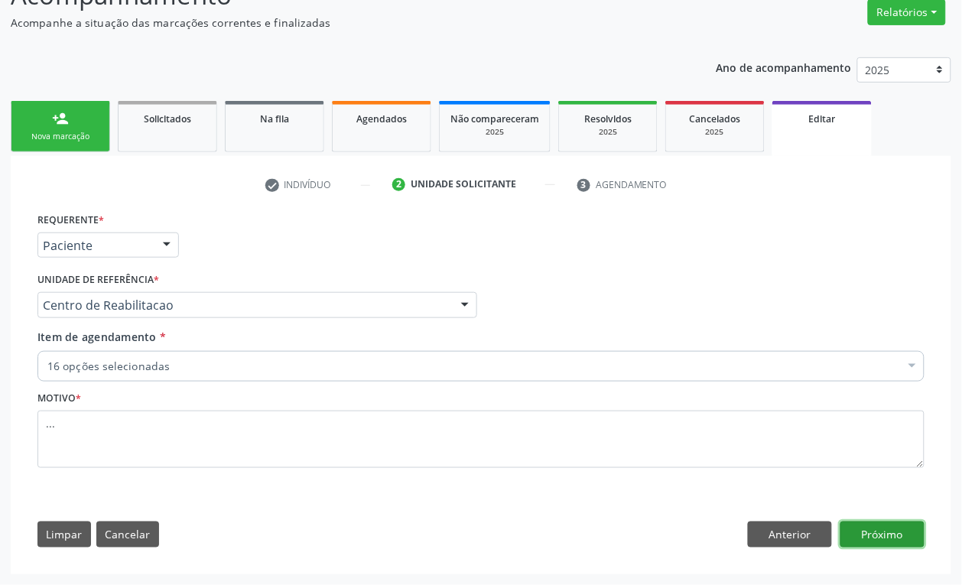
click at [876, 540] on button "Próximo" at bounding box center [883, 535] width 84 height 26
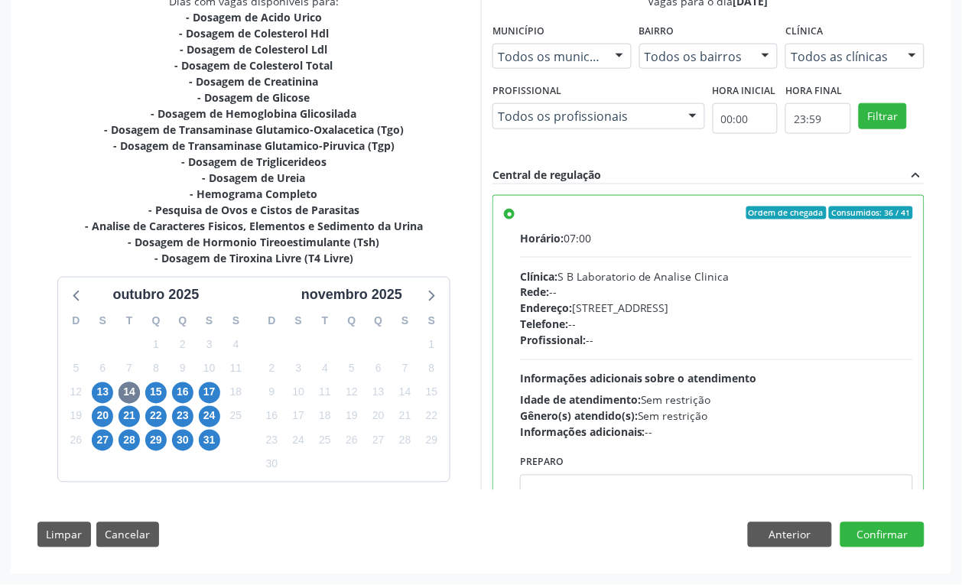
scroll to position [76, 0]
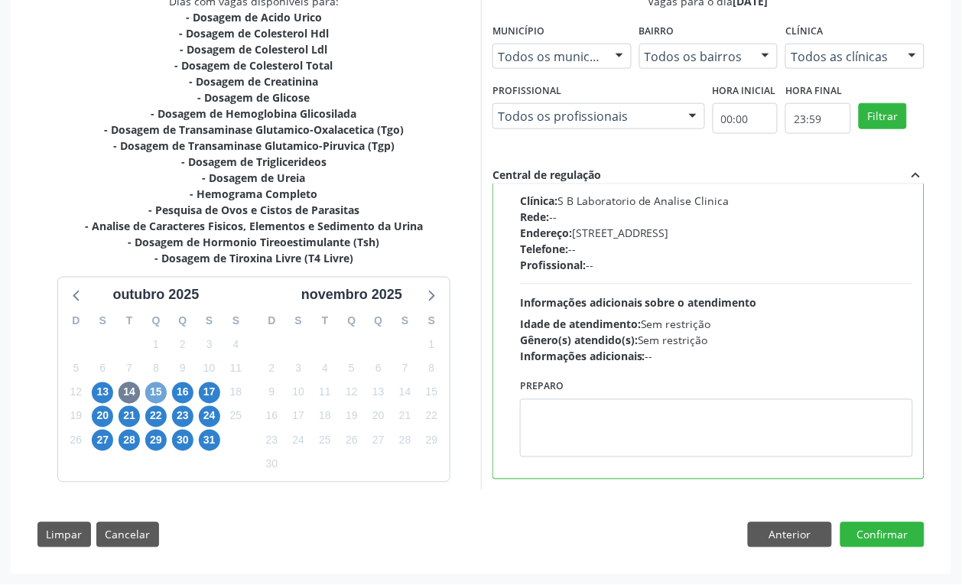
click at [159, 392] on span "15" at bounding box center [155, 392] width 21 height 21
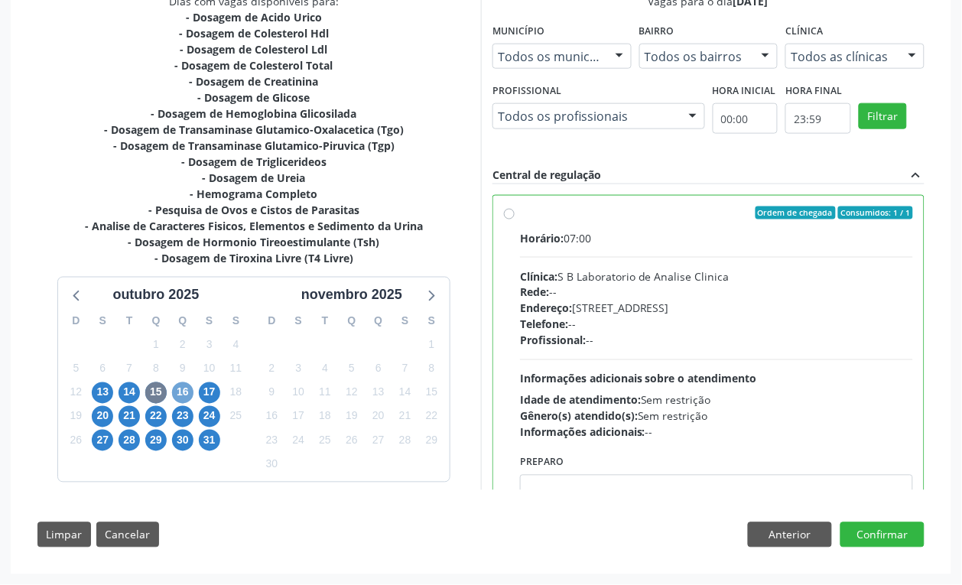
click at [181, 398] on span "16" at bounding box center [182, 392] width 21 height 21
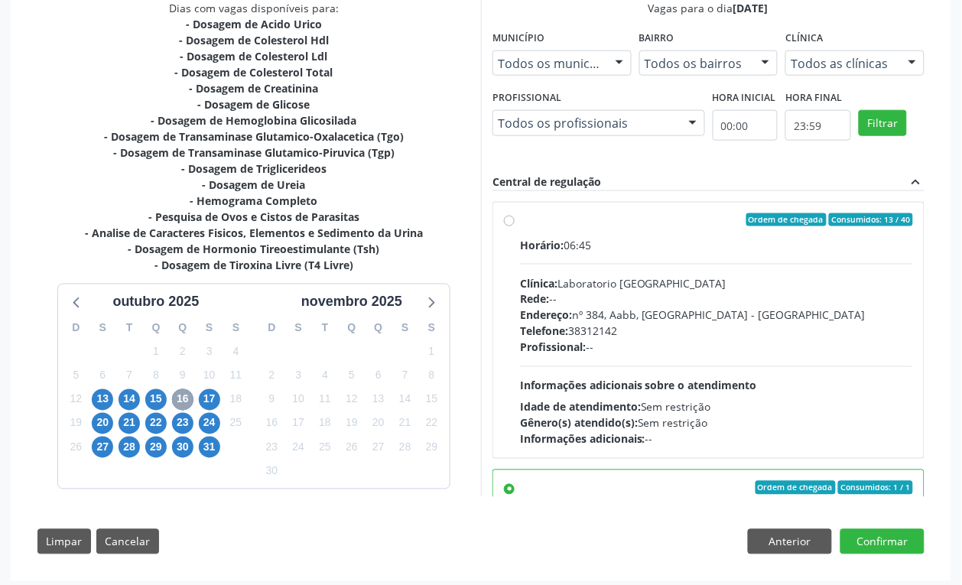
scroll to position [350, 0]
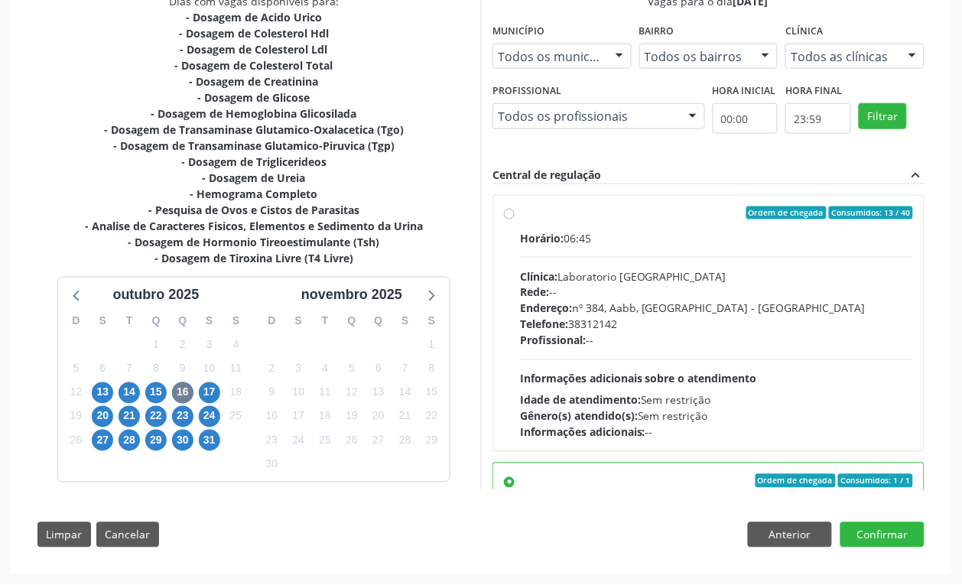
click at [639, 360] on hr at bounding box center [716, 360] width 393 height 1
click at [515, 220] on input "Ordem de chegada Consumidos: 13 / 40 Horário: 06:45 Clínica: Laboratorio Sao Fr…" at bounding box center [509, 214] width 11 height 14
radio input "true"
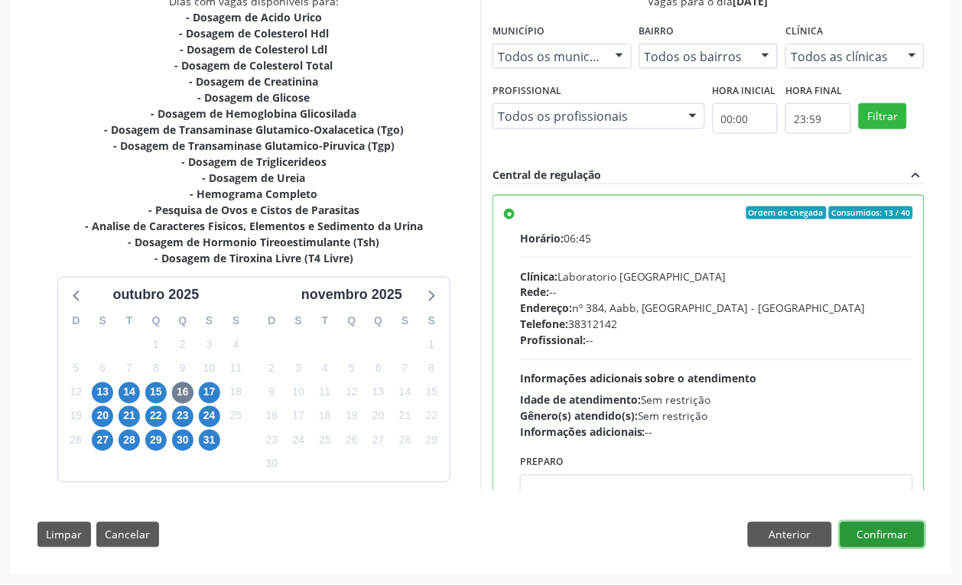
click at [888, 529] on button "Confirmar" at bounding box center [883, 535] width 84 height 26
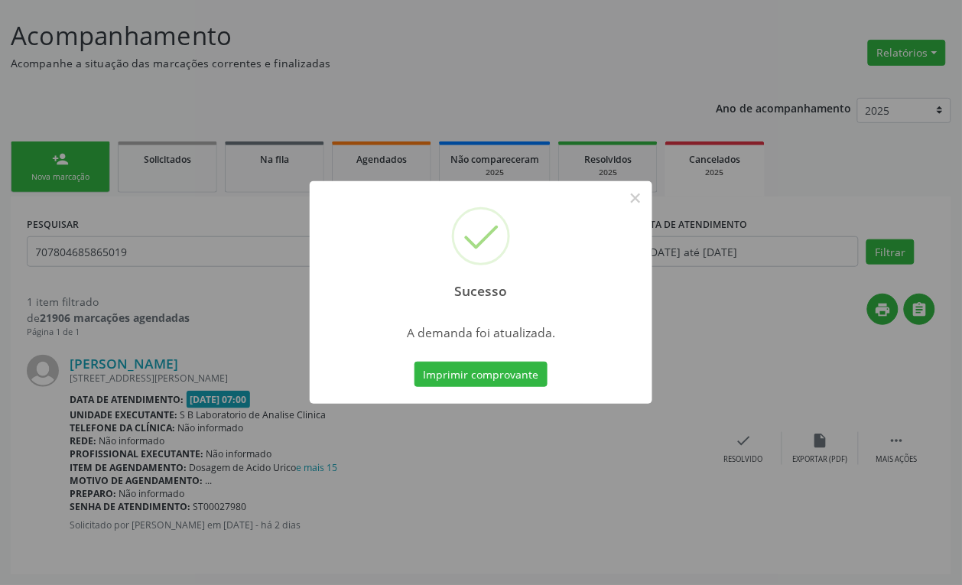
scroll to position [0, 0]
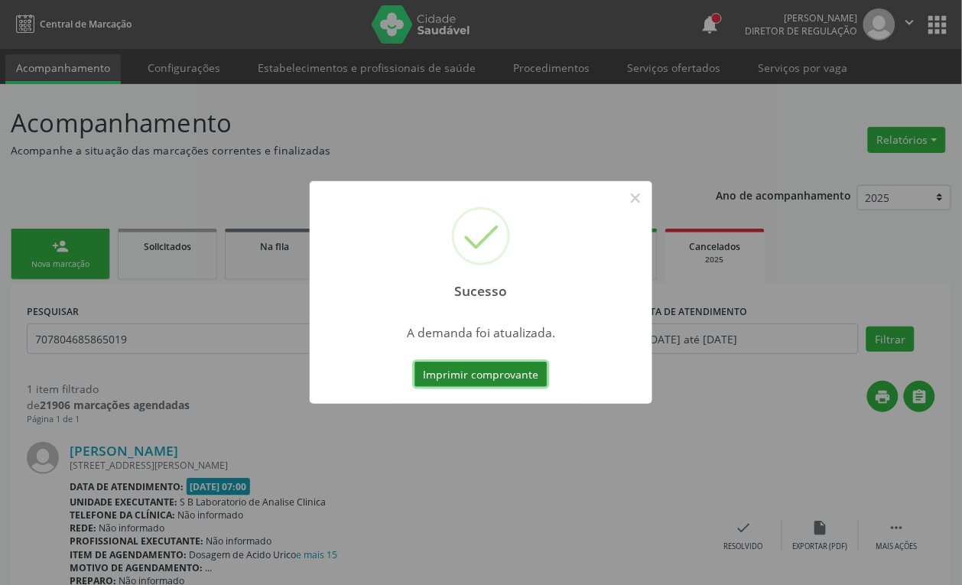
click at [461, 373] on button "Imprimir comprovante" at bounding box center [481, 375] width 133 height 26
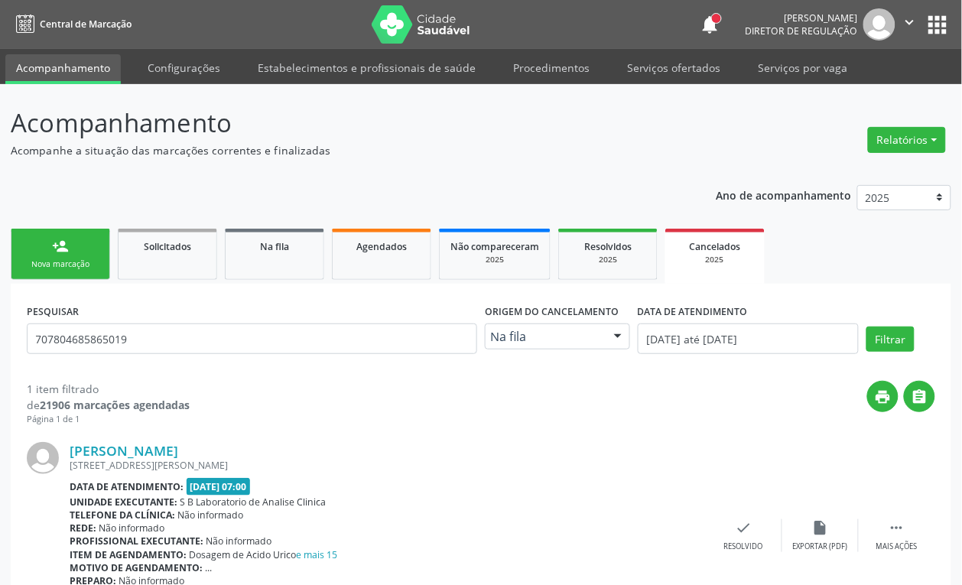
drag, startPoint x: 84, startPoint y: 262, endPoint x: 67, endPoint y: 249, distance: 21.4
click at [84, 262] on div "Nova marcação" at bounding box center [60, 264] width 76 height 11
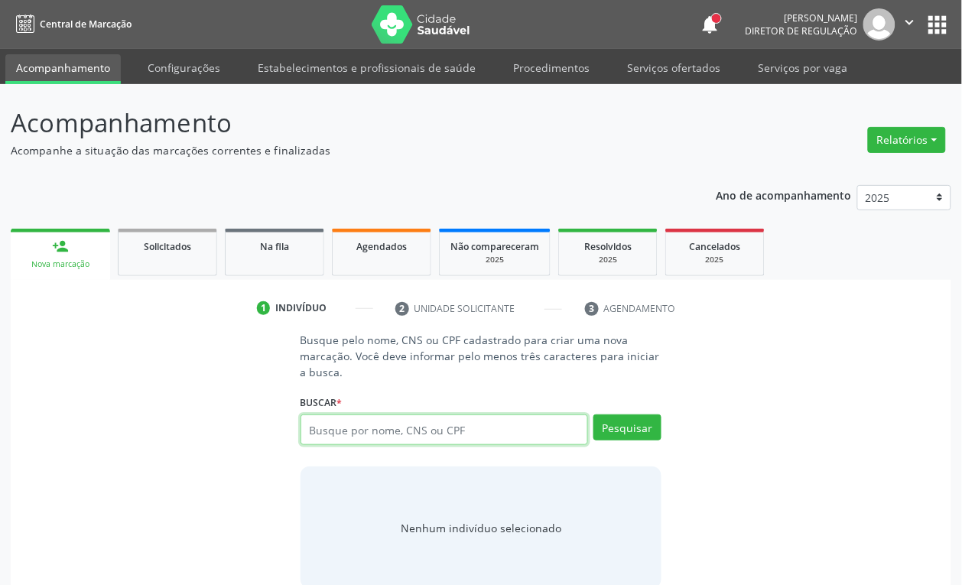
click at [322, 436] on input "text" at bounding box center [445, 430] width 288 height 31
type input "706003866468443"
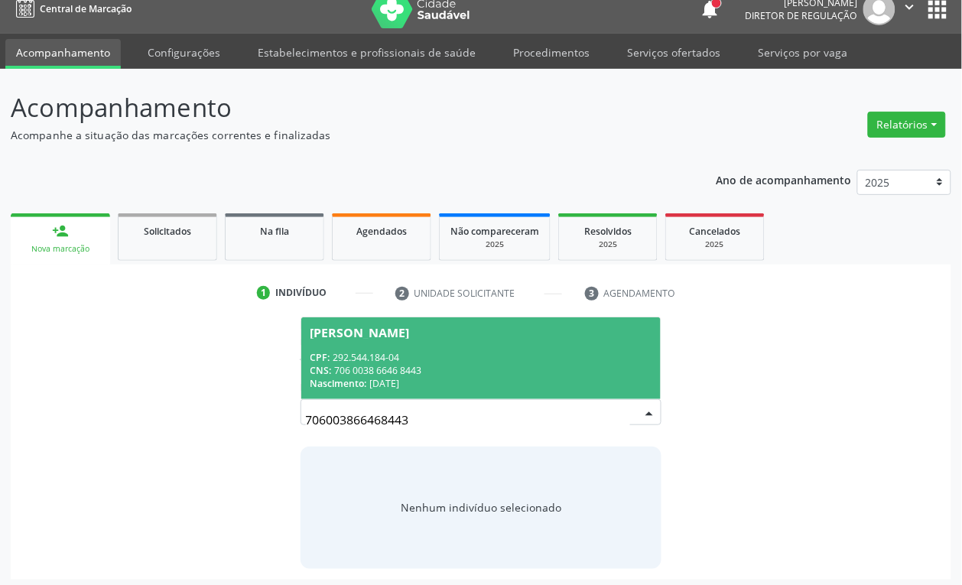
scroll to position [20, 0]
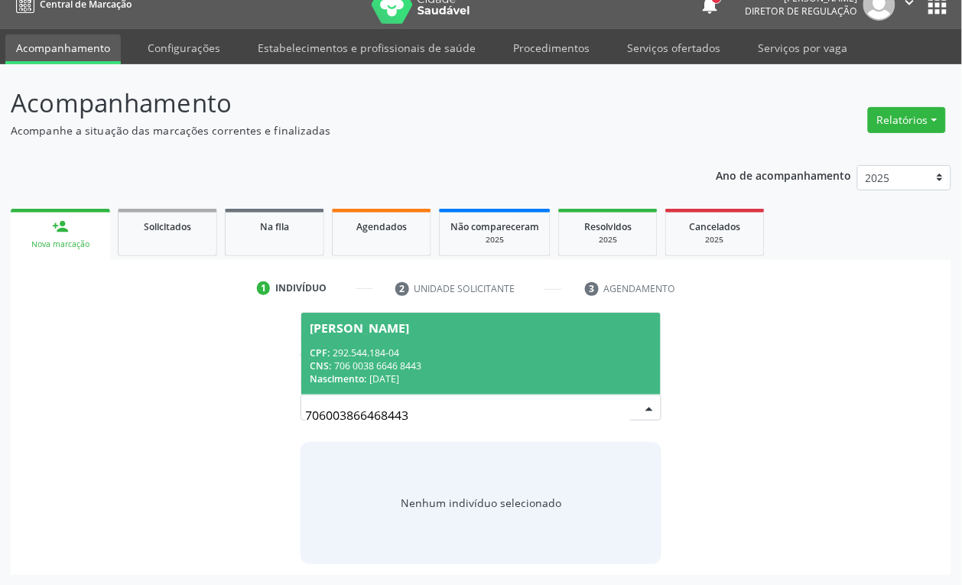
click at [392, 373] on div "Nascimento: [DATE]" at bounding box center [482, 379] width 342 height 13
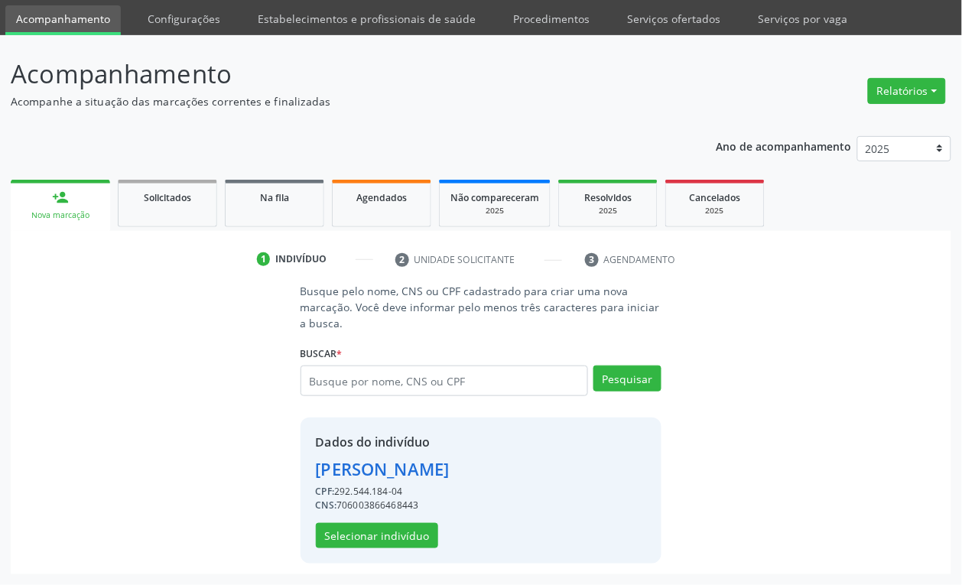
scroll to position [74, 0]
click at [383, 541] on button "Selecionar indivíduo" at bounding box center [377, 536] width 122 height 26
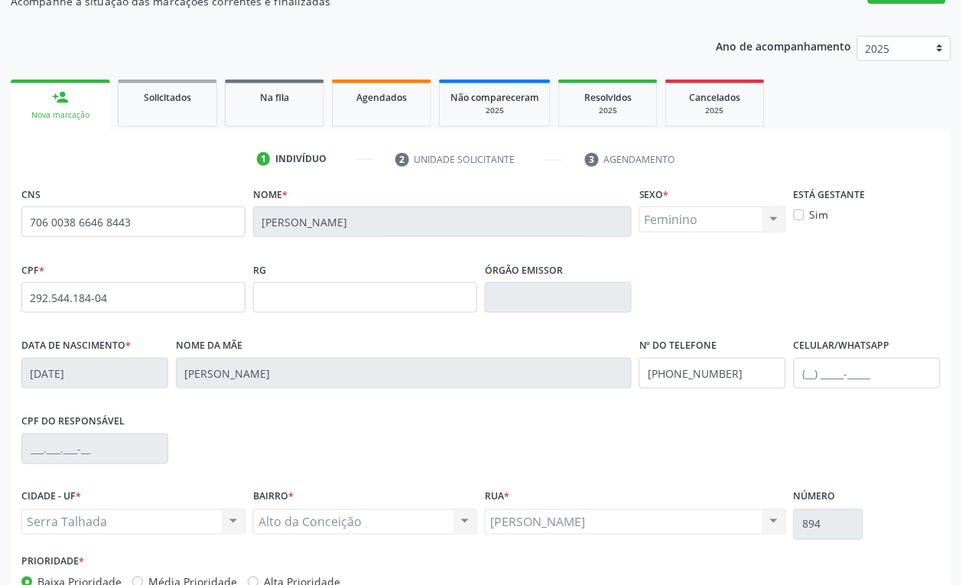
scroll to position [245, 0]
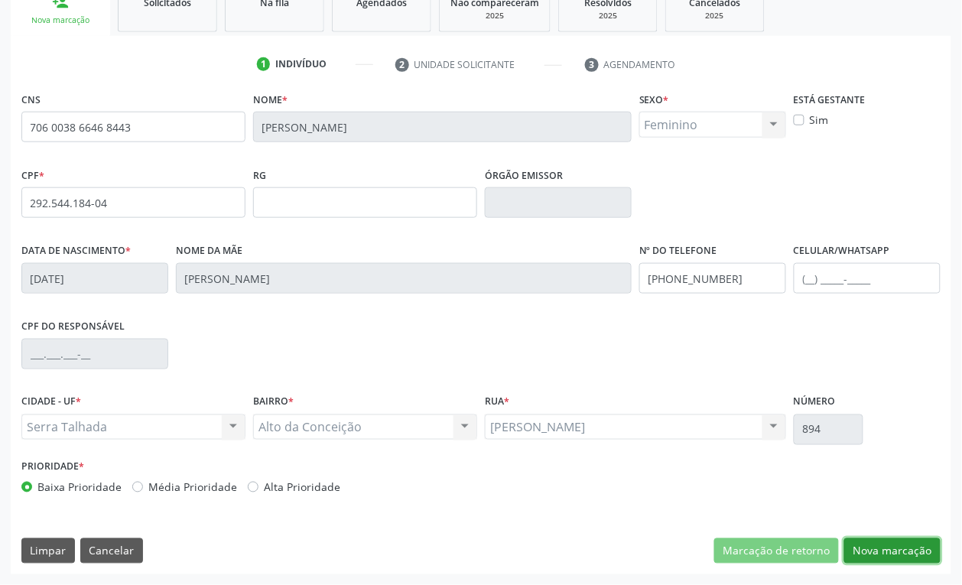
click at [903, 555] on button "Nova marcação" at bounding box center [893, 552] width 96 height 26
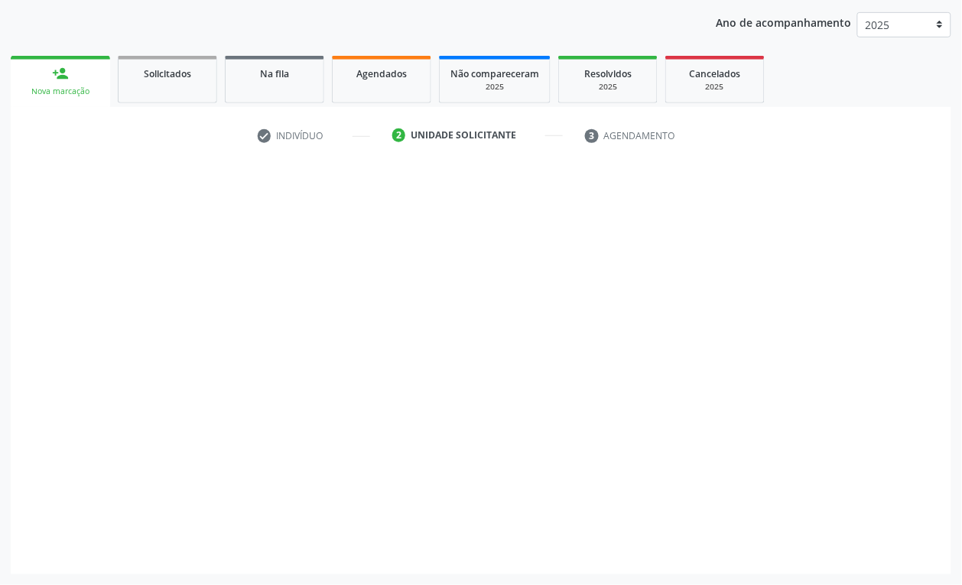
scroll to position [173, 0]
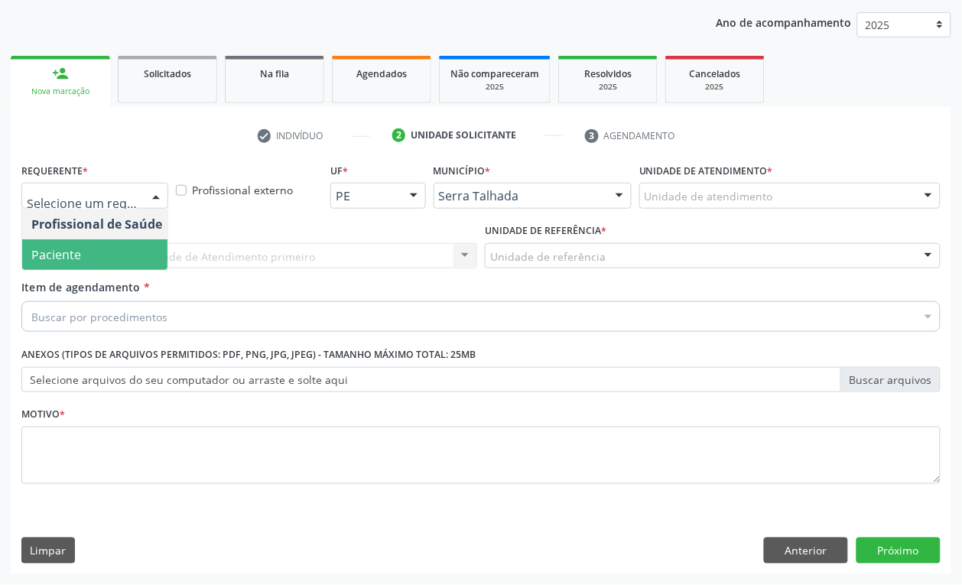
click at [94, 249] on span "Paciente" at bounding box center [96, 254] width 149 height 31
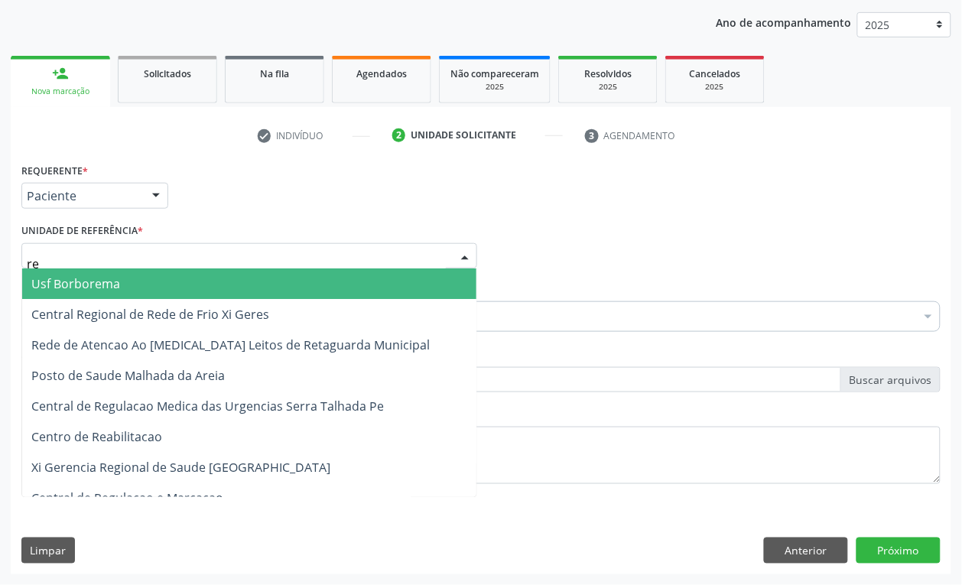
type input "rea"
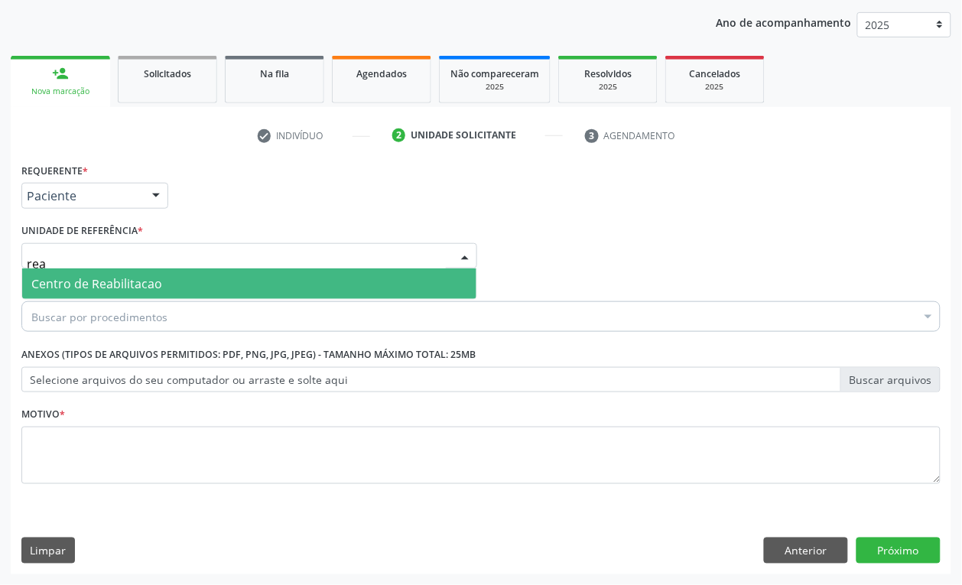
click at [89, 285] on span "Centro de Reabilitacao" at bounding box center [96, 283] width 131 height 17
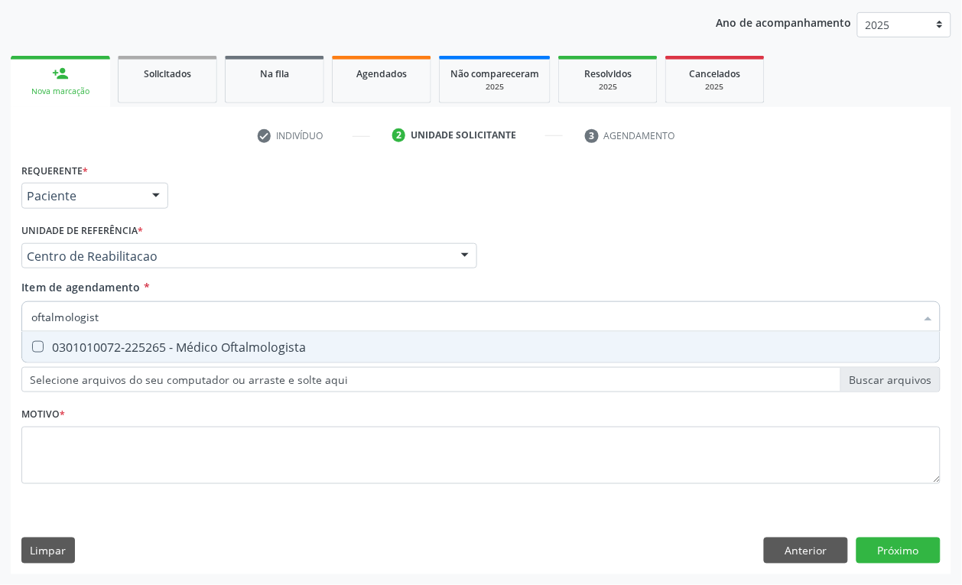
type input "oftalmologista"
click at [96, 347] on div "0301010072-225265 - Médico Oftalmologista" at bounding box center [481, 347] width 900 height 12
checkbox Oftalmologista "true"
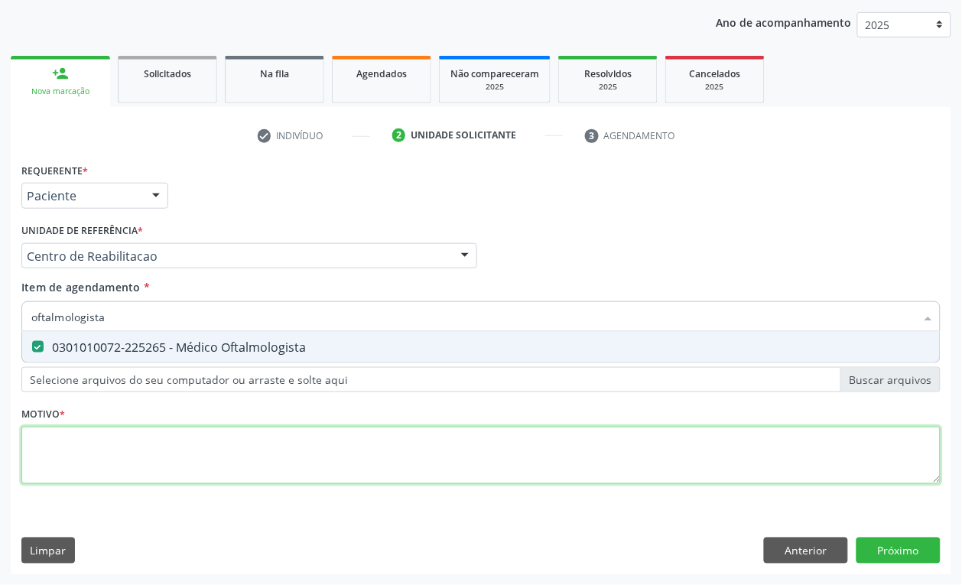
click at [61, 448] on div "Requerente * Paciente Profissional de Saúde Paciente Nenhum resultado encontrad…" at bounding box center [481, 332] width 920 height 347
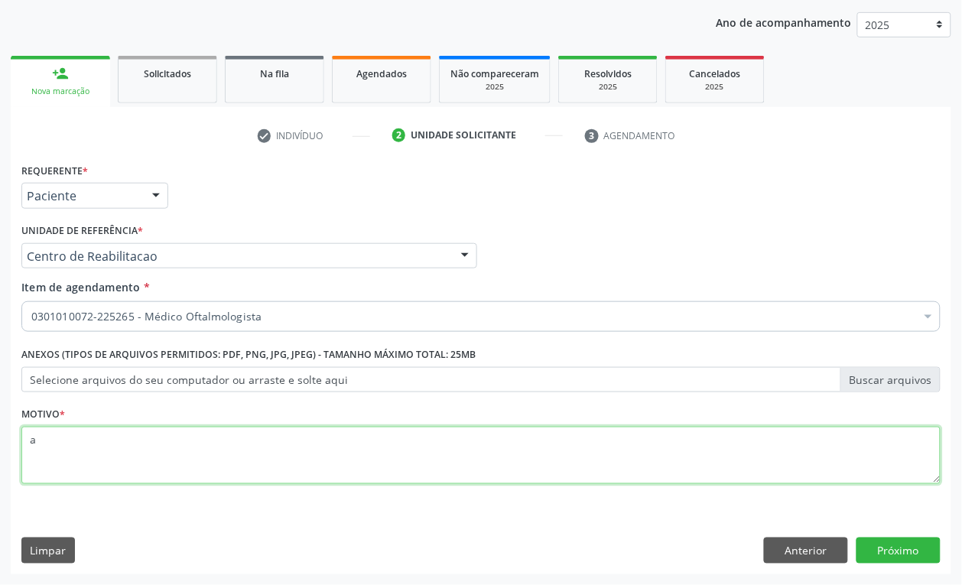
type textarea "a"
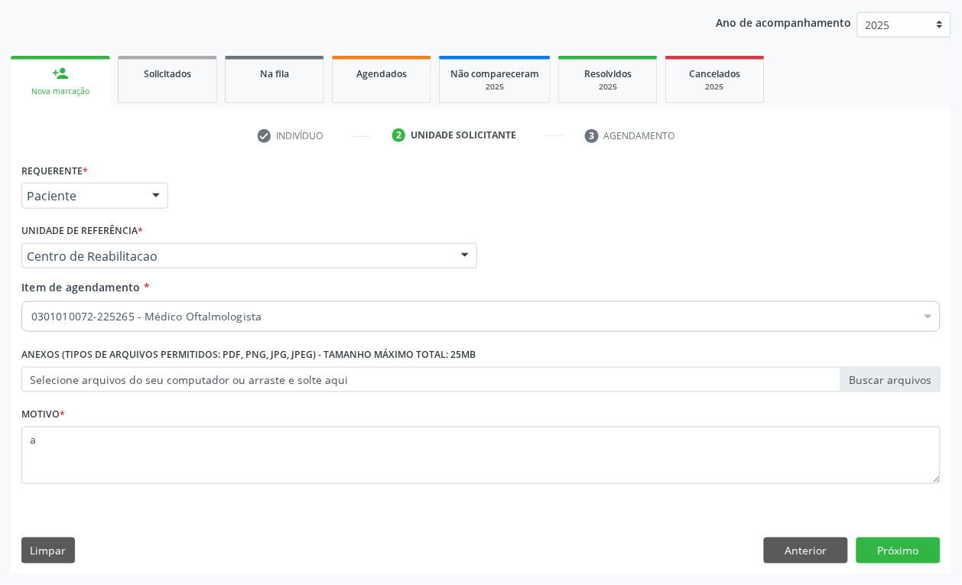
click at [895, 536] on div "Requerente * Paciente Profissional de Saúde Paciente Nenhum resultado encontrad…" at bounding box center [481, 366] width 941 height 415
click at [895, 547] on button "Próximo" at bounding box center [899, 551] width 84 height 26
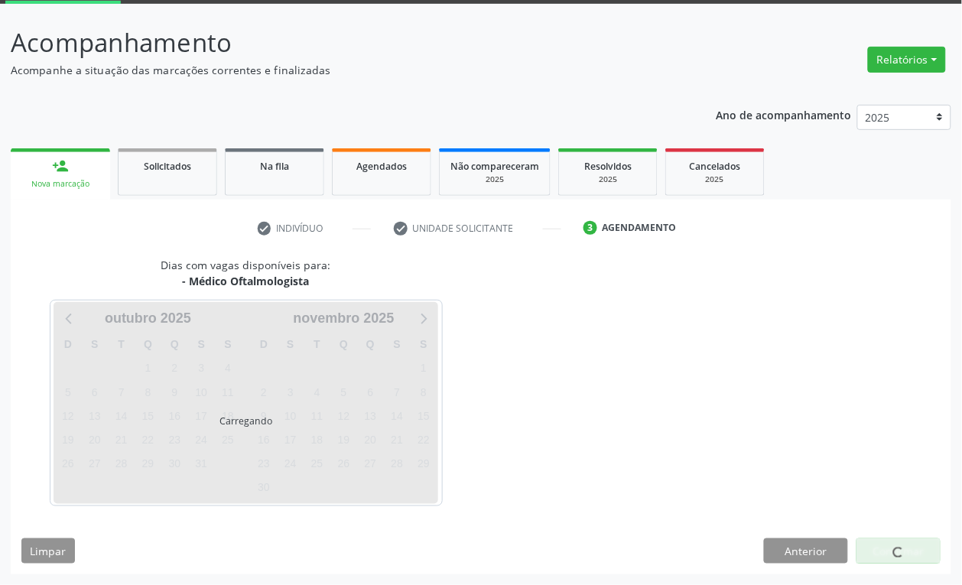
scroll to position [81, 0]
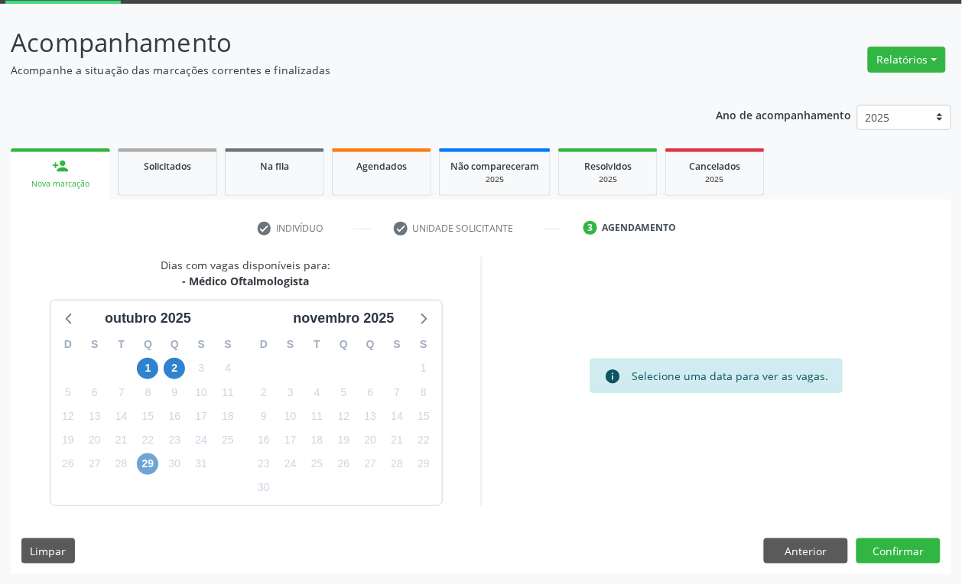
click at [144, 461] on span "29" at bounding box center [147, 464] width 21 height 21
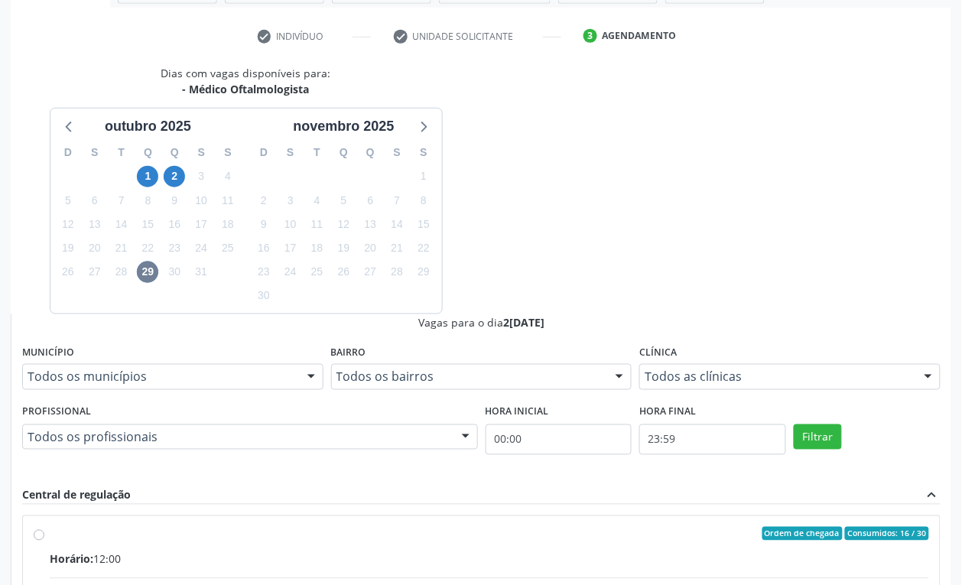
click at [44, 527] on input "Ordem de chegada Consumidos: 16 / 30 Horário: 12:00 Clínica: Fundacao [PERSON_N…" at bounding box center [39, 534] width 11 height 14
radio input "true"
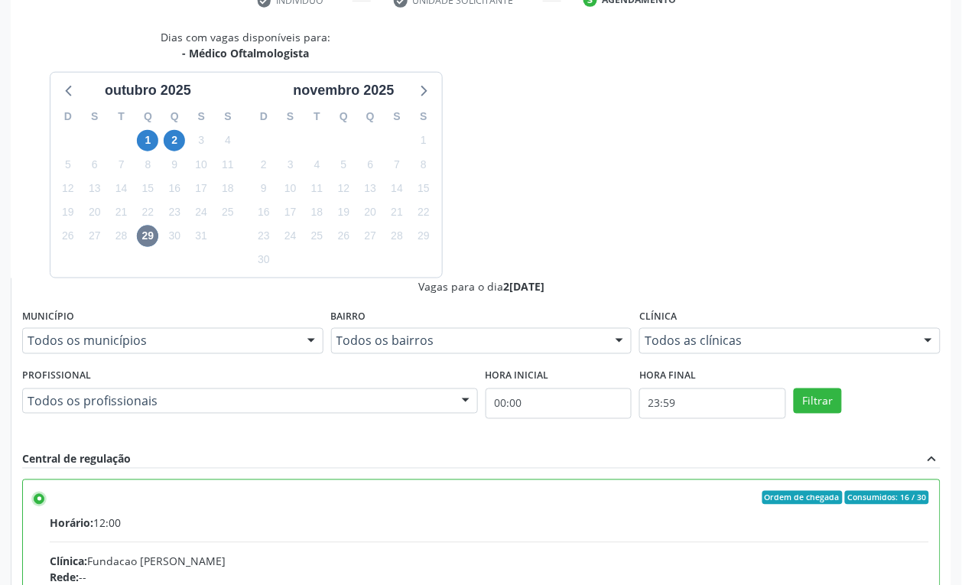
scroll to position [329, 0]
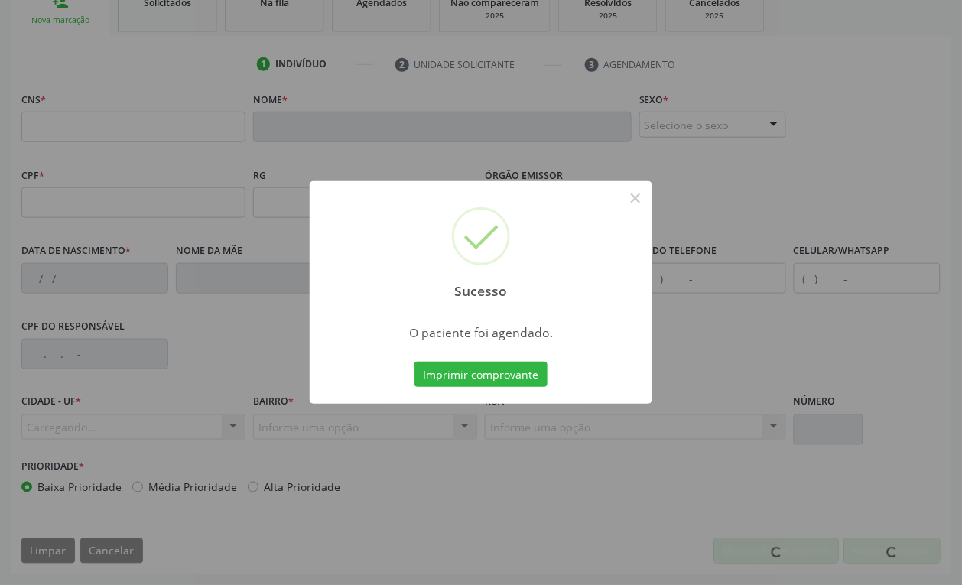
scroll to position [245, 0]
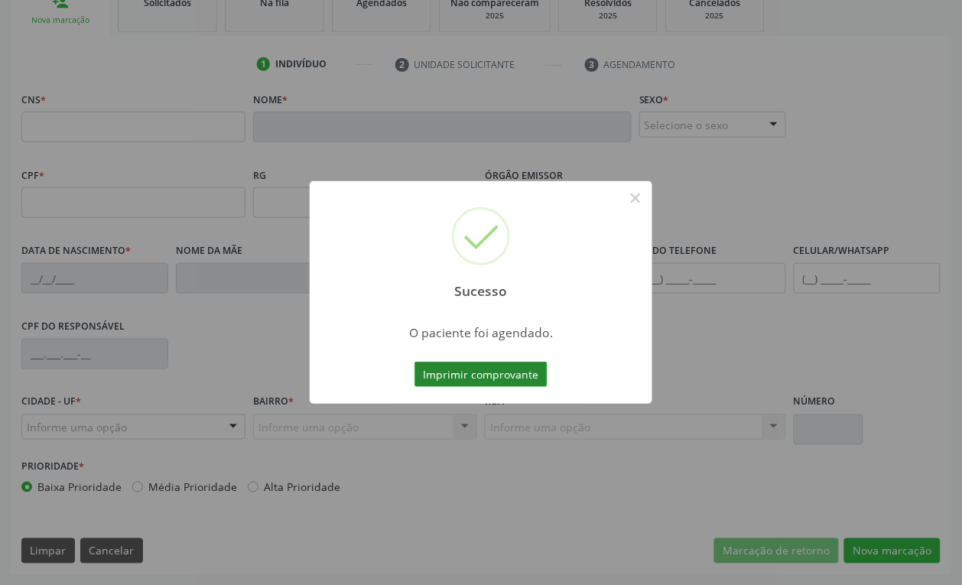
click at [494, 381] on button "Imprimir comprovante" at bounding box center [481, 375] width 133 height 26
